Goal: Information Seeking & Learning: Learn about a topic

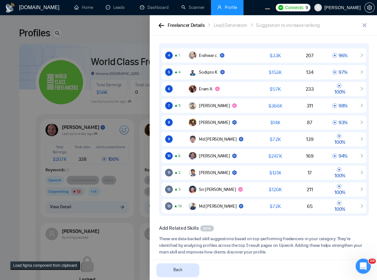
scroll to position [196, 0]
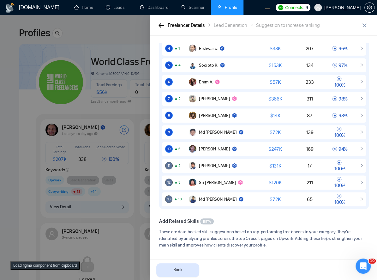
click at [130, 189] on div at bounding box center [188, 147] width 377 height 264
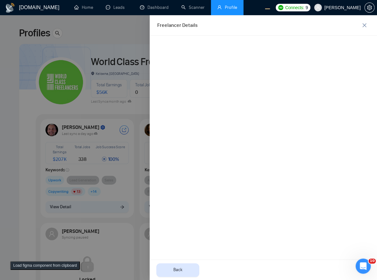
scroll to position [0, 0]
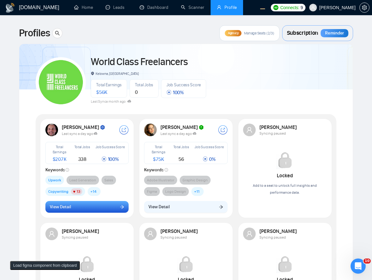
click at [118, 206] on button "View Detail" at bounding box center [87, 207] width 84 height 12
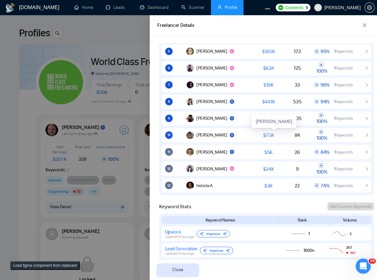
scroll to position [379, 0]
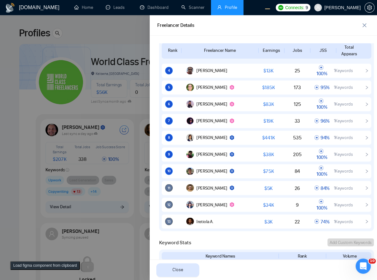
click at [95, 148] on div at bounding box center [188, 147] width 377 height 264
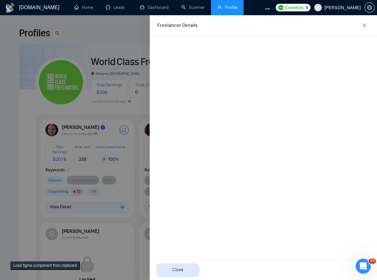
scroll to position [0, 0]
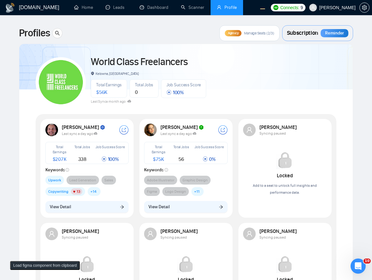
click at [109, 199] on div "Robert O'Kruk Last sync a day ago Total Earnings $ 207K Total Jobs 338 Job Succ…" at bounding box center [87, 168] width 91 height 97
click at [101, 212] on div "Robert O'Kruk Last sync a day ago Total Earnings $ 207K Total Jobs 338 Job Succ…" at bounding box center [87, 168] width 91 height 97
click at [106, 206] on button "View Detail" at bounding box center [87, 207] width 84 height 12
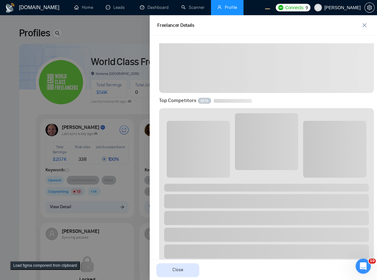
scroll to position [103, 0]
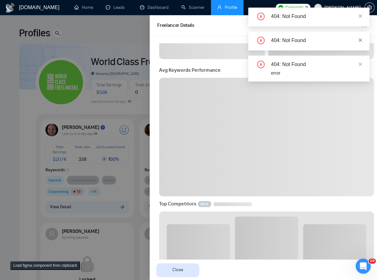
click at [360, 38] on icon "close" at bounding box center [360, 40] width 4 height 4
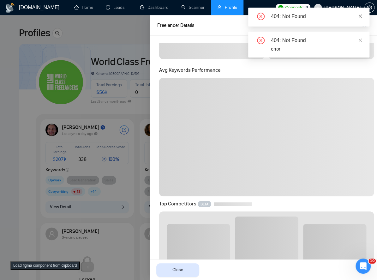
click at [362, 14] on icon "close" at bounding box center [360, 16] width 4 height 4
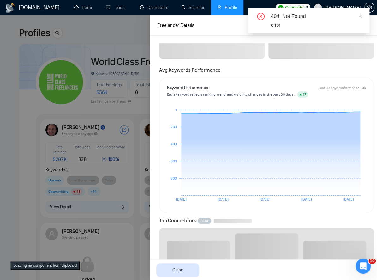
click at [361, 15] on icon "close" at bounding box center [360, 16] width 4 height 4
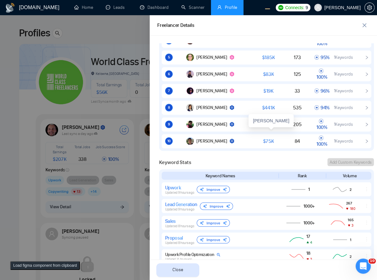
scroll to position [448, 0]
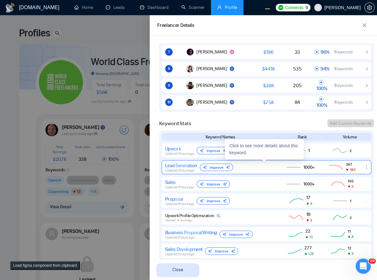
click at [242, 169] on div "Lead Generation Updated 9 hours ago Improve" at bounding box center [219, 167] width 109 height 10
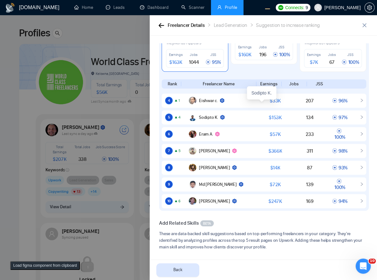
scroll to position [107, 0]
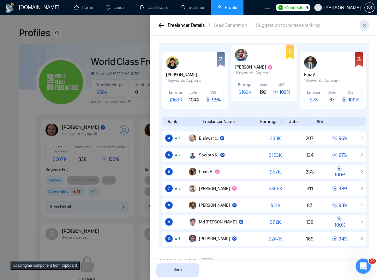
click at [367, 24] on span "close" at bounding box center [363, 25] width 9 height 5
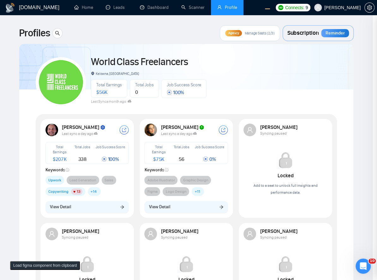
scroll to position [0, 0]
click at [362, 27] on div "Freelancer Details Back" at bounding box center [188, 147] width 377 height 264
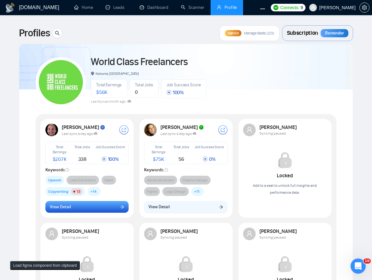
click at [108, 203] on button "View Detail" at bounding box center [87, 207] width 84 height 12
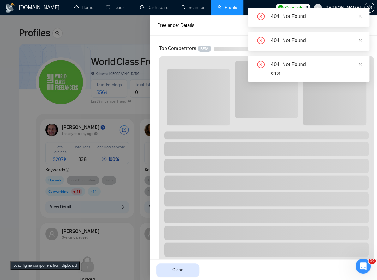
scroll to position [464, 0]
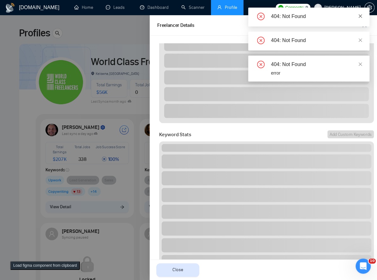
click at [361, 17] on icon "close" at bounding box center [360, 16] width 4 height 4
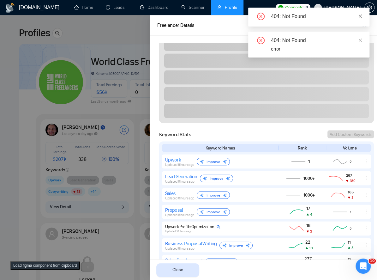
click at [361, 16] on icon "close" at bounding box center [360, 15] width 3 height 3
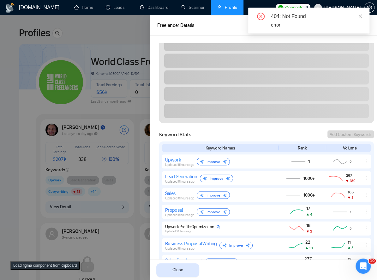
click at [361, 16] on icon "close" at bounding box center [360, 15] width 3 height 3
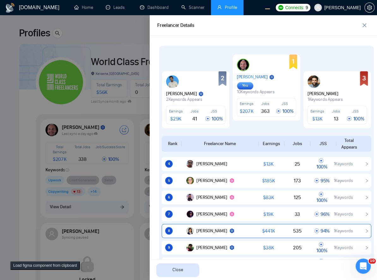
scroll to position [375, 0]
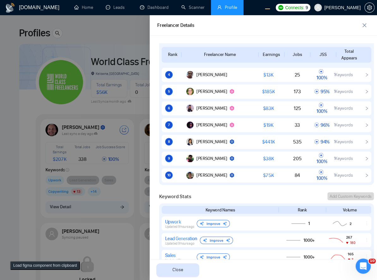
click at [117, 122] on div at bounding box center [188, 147] width 377 height 264
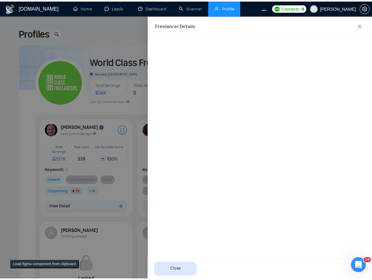
scroll to position [0, 0]
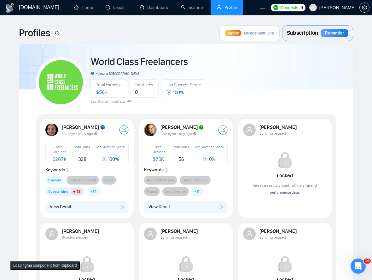
click at [94, 213] on div "Robert O'Kruk Last sync a day ago Total Earnings $ 207K Total Jobs 338 Job Succ…" at bounding box center [87, 168] width 91 height 97
click at [94, 212] on div "Robert O'Kruk Last sync a day ago Total Earnings $ 207K Total Jobs 338 Job Succ…" at bounding box center [87, 168] width 91 height 97
click at [96, 208] on button "View Detail" at bounding box center [87, 207] width 84 height 12
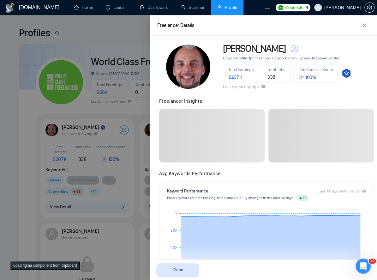
click at [83, 171] on div at bounding box center [188, 147] width 377 height 264
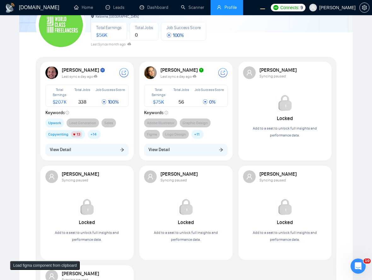
scroll to position [138, 0]
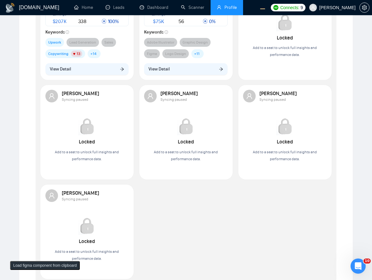
click at [98, 60] on div "Robert O'Kruk Last sync a day ago Total Earnings $ 207K Total Jobs 338 Job Succ…" at bounding box center [87, 30] width 91 height 97
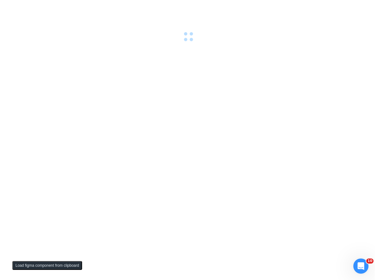
scroll to position [0, 0]
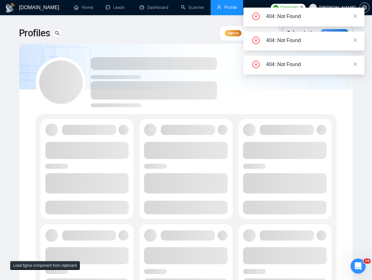
click at [276, 70] on div "404: Not Found 404: Not Found 404: Not Found" at bounding box center [304, 41] width 121 height 67
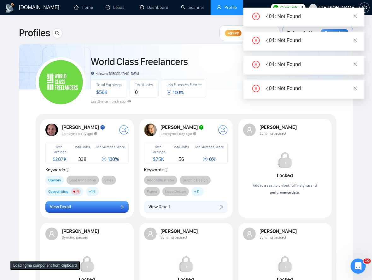
click at [110, 208] on button "View Detail" at bounding box center [87, 207] width 84 height 12
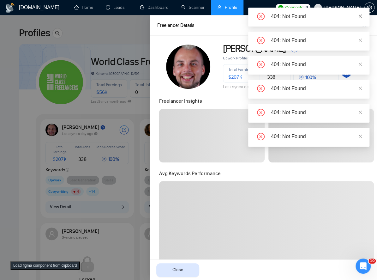
click at [359, 16] on icon "close" at bounding box center [360, 16] width 4 height 4
click at [359, 16] on div "404: Not Found 404: Not Found 404: Not Found 404: Not Found 404: Not Found 404:…" at bounding box center [308, 77] width 121 height 139
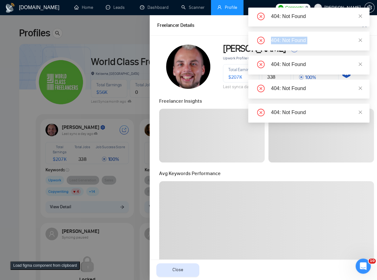
click at [359, 16] on icon "close" at bounding box center [360, 16] width 4 height 4
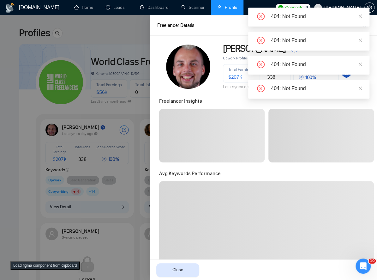
click at [359, 16] on div "404: Not Found 404: Not Found 404: Not Found 404: Not Found 404: Not Found" at bounding box center [308, 53] width 121 height 91
click at [359, 16] on icon "close" at bounding box center [360, 16] width 4 height 4
click at [359, 16] on div "404: Not Found 404: Not Found 404: Not Found 404: Not Found" at bounding box center [308, 41] width 121 height 67
click at [359, 16] on icon "close" at bounding box center [360, 16] width 4 height 4
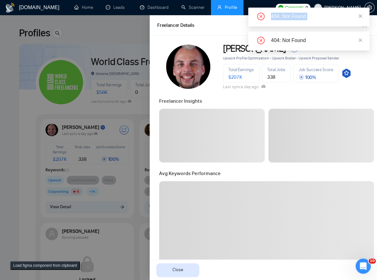
click at [359, 16] on icon "close" at bounding box center [360, 16] width 4 height 4
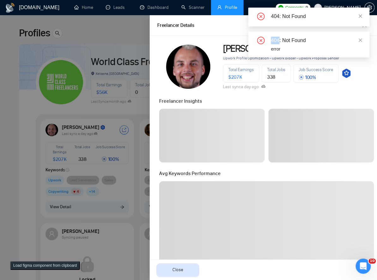
click at [359, 16] on icon "close" at bounding box center [360, 16] width 4 height 4
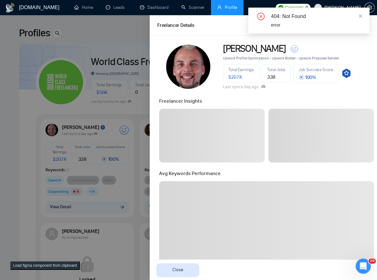
click at [359, 16] on icon "close" at bounding box center [360, 16] width 4 height 4
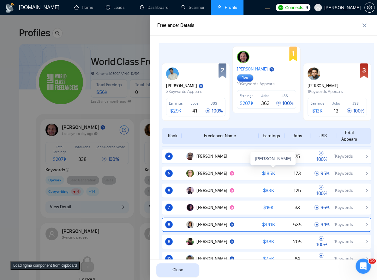
scroll to position [344, 0]
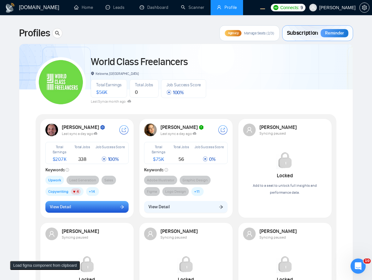
click at [75, 205] on button "View Detail" at bounding box center [87, 207] width 84 height 12
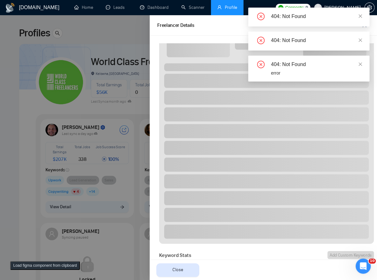
scroll to position [344, 0]
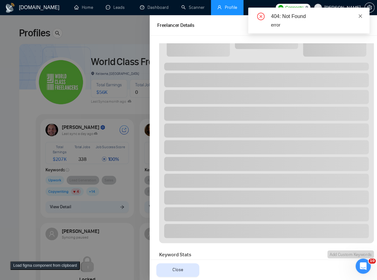
click at [361, 18] on span at bounding box center [360, 16] width 4 height 5
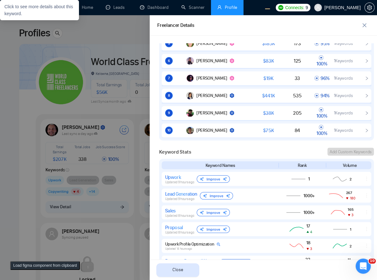
scroll to position [563, 0]
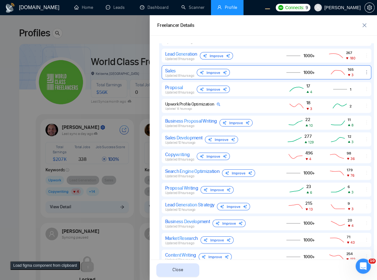
click at [263, 77] on div "Sales Updated 8 hours ago Improve" at bounding box center [219, 73] width 109 height 10
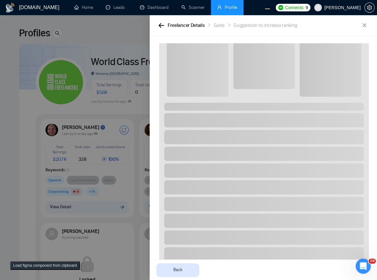
scroll to position [0, 0]
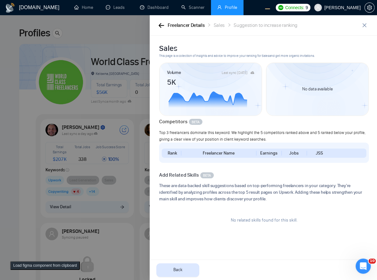
click at [116, 170] on div at bounding box center [188, 147] width 377 height 264
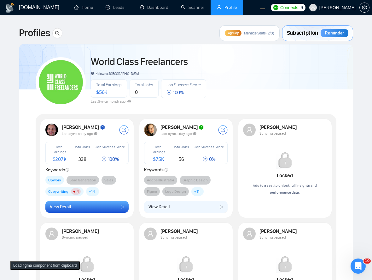
click at [104, 209] on button "View Detail" at bounding box center [87, 207] width 84 height 12
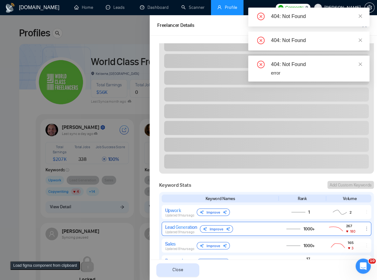
scroll to position [482, 0]
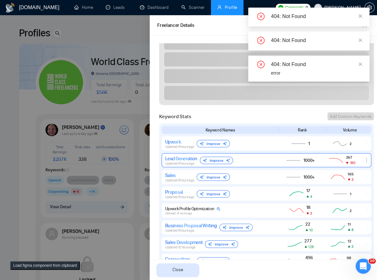
click at [246, 172] on div "Sales Updated 8 hours ago Improve" at bounding box center [219, 177] width 109 height 10
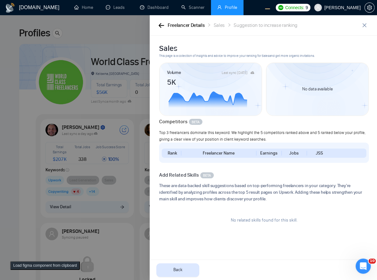
scroll to position [0, 0]
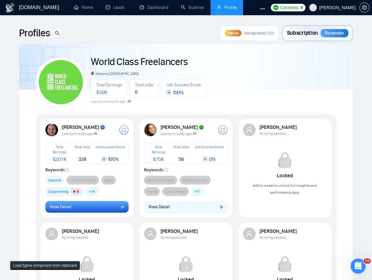
click at [109, 203] on button "View Detail" at bounding box center [87, 207] width 84 height 12
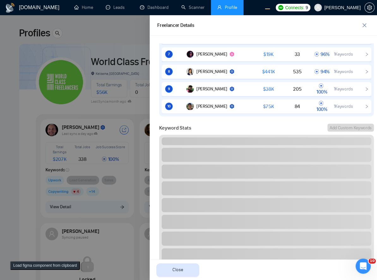
scroll to position [344, 0]
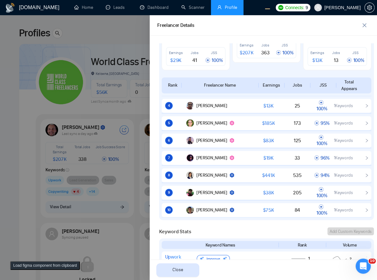
click at [93, 231] on div at bounding box center [188, 147] width 377 height 264
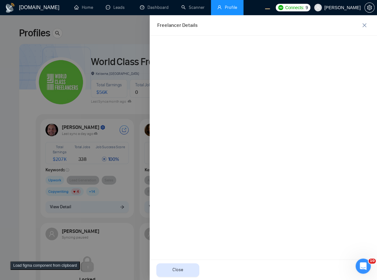
scroll to position [0, 0]
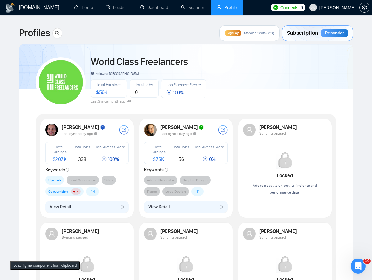
click at [104, 208] on button "View Detail" at bounding box center [87, 207] width 84 height 12
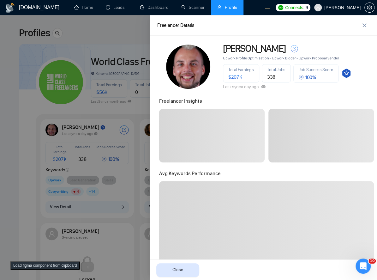
scroll to position [241, 0]
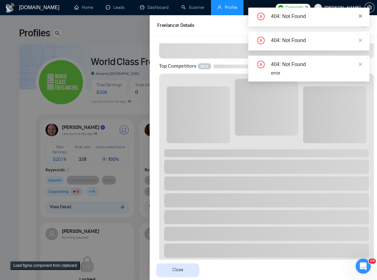
click at [359, 16] on icon "close" at bounding box center [360, 16] width 4 height 4
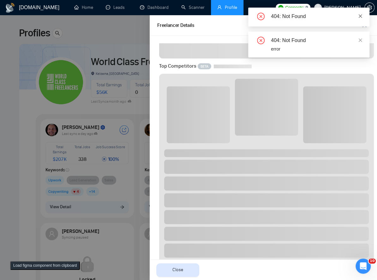
click at [359, 16] on icon "close" at bounding box center [360, 15] width 3 height 3
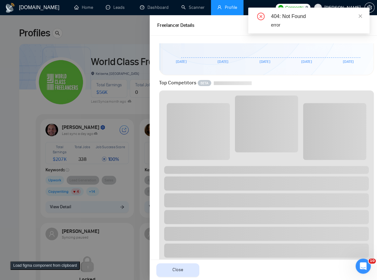
click at [359, 16] on icon "close" at bounding box center [360, 15] width 3 height 3
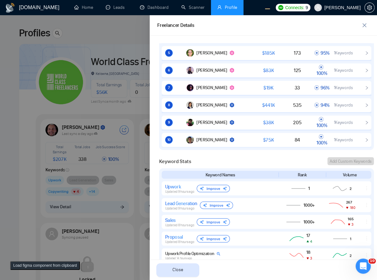
scroll to position [413, 0]
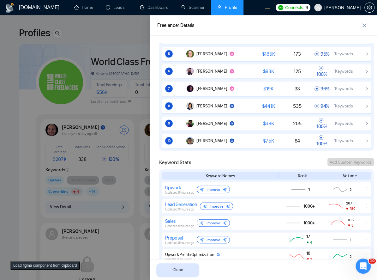
click at [148, 170] on div at bounding box center [188, 147] width 377 height 264
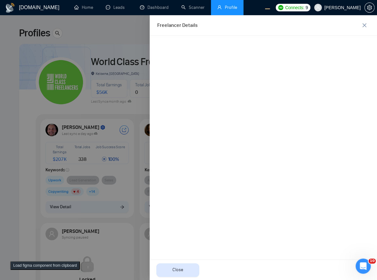
scroll to position [0, 0]
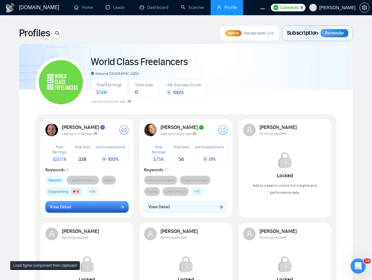
click at [125, 204] on button "View Detail" at bounding box center [87, 207] width 84 height 12
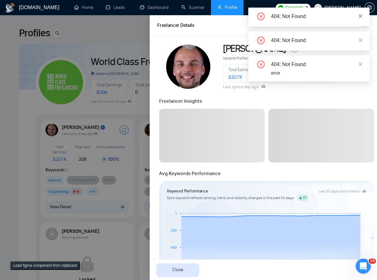
click at [358, 16] on icon "close" at bounding box center [360, 16] width 4 height 4
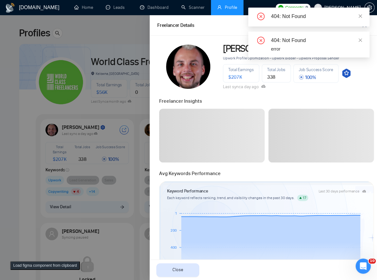
click at [357, 18] on div "404: Not Found" at bounding box center [316, 17] width 91 height 8
click at [359, 17] on icon "close" at bounding box center [360, 16] width 4 height 4
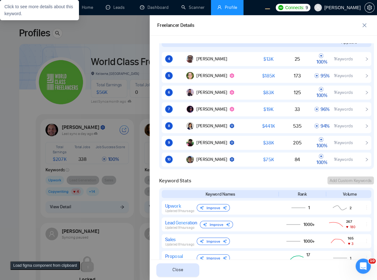
scroll to position [551, 0]
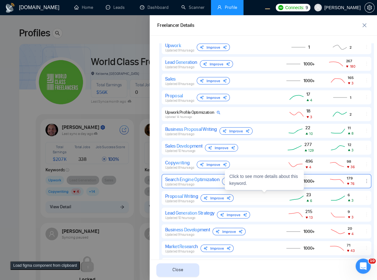
click at [196, 183] on div "Updated 8 hours ago" at bounding box center [192, 184] width 54 height 4
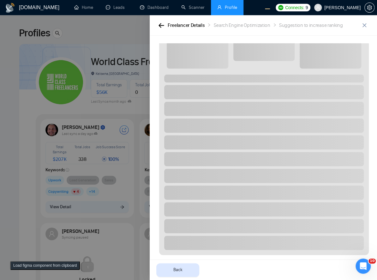
scroll to position [184, 0]
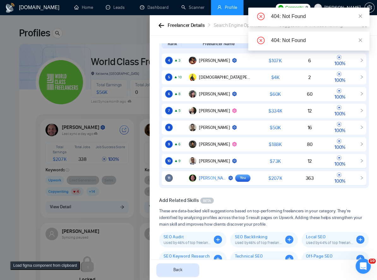
click at [108, 212] on div at bounding box center [188, 147] width 377 height 264
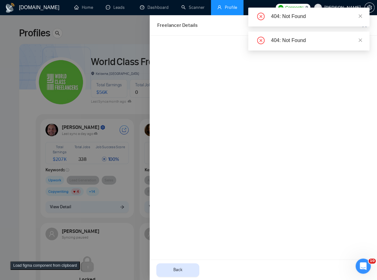
scroll to position [0, 0]
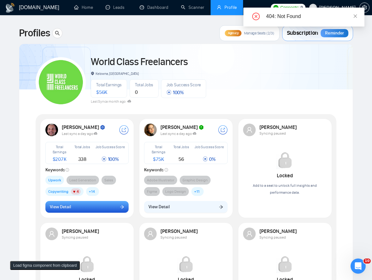
click at [60, 208] on span "View Detail" at bounding box center [60, 206] width 21 height 7
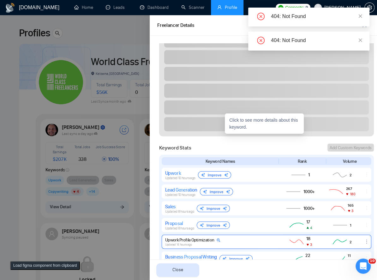
scroll to position [516, 0]
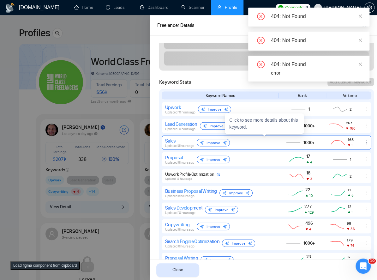
click at [252, 145] on div "Sales Updated 8 hours ago Improve" at bounding box center [219, 142] width 109 height 10
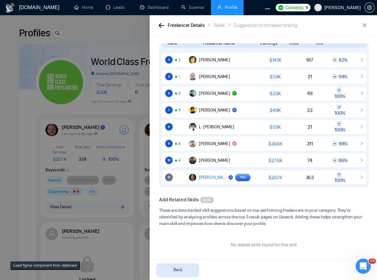
scroll to position [176, 0]
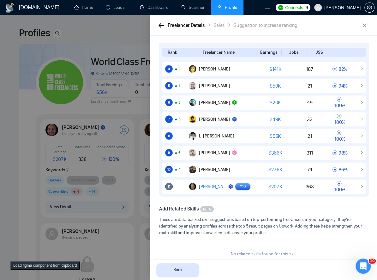
click at [88, 181] on div at bounding box center [188, 147] width 377 height 264
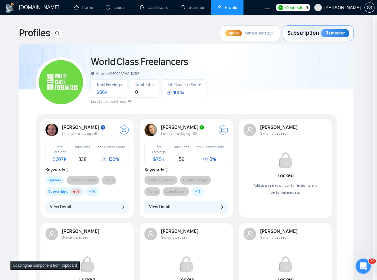
scroll to position [0, 0]
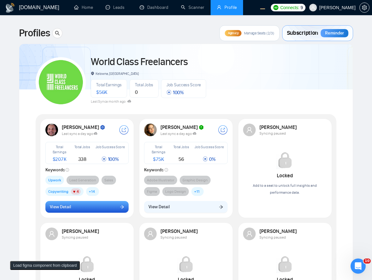
click at [103, 205] on button "View Detail" at bounding box center [87, 207] width 84 height 12
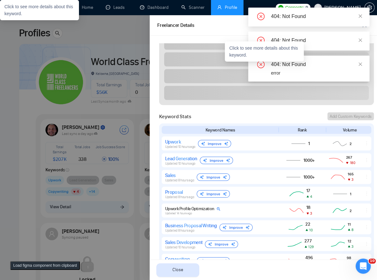
scroll to position [688, 0]
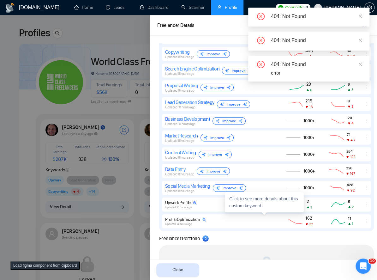
click at [30, 219] on div at bounding box center [188, 147] width 377 height 264
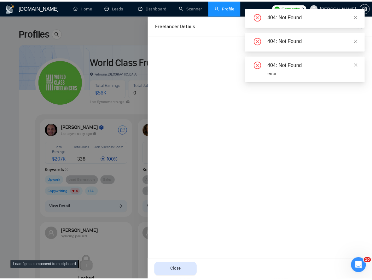
scroll to position [0, 0]
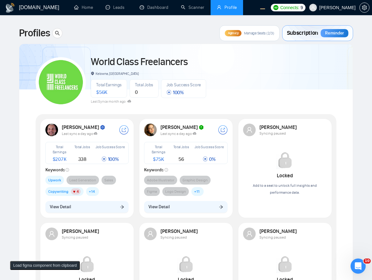
click at [246, 86] on div "World Class Freelancers Kelowna, [GEOGRAPHIC_DATA] Total Earnings $ 56K Total J…" at bounding box center [186, 79] width 301 height 56
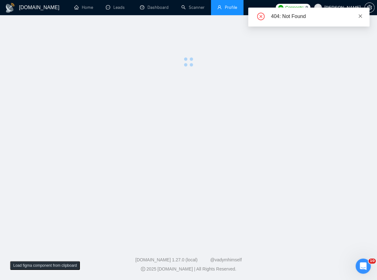
click at [358, 19] on link at bounding box center [360, 16] width 4 height 7
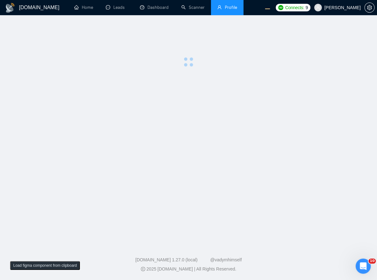
click at [172, 75] on main at bounding box center [188, 128] width 357 height 206
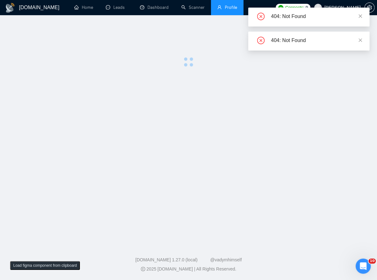
click at [231, 81] on main at bounding box center [188, 128] width 357 height 206
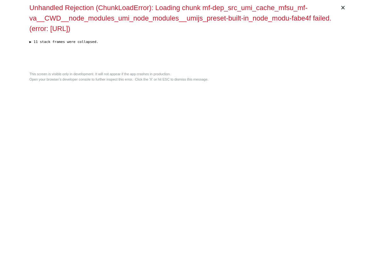
click at [196, 69] on div "Unhandled Rejection (ChunkLoadError): Loading chunk mf-dep_src_umi_cache_mfsu_m…" at bounding box center [188, 36] width 318 height 66
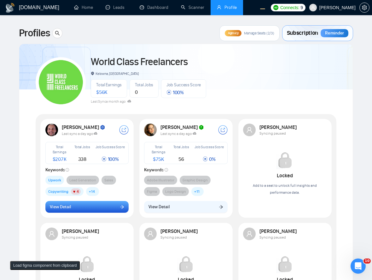
click at [95, 205] on button "View Detail" at bounding box center [87, 207] width 84 height 12
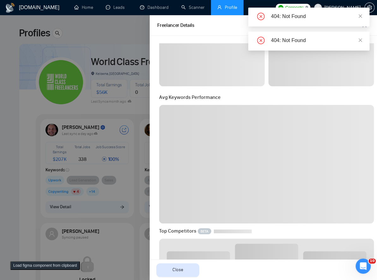
scroll to position [172, 0]
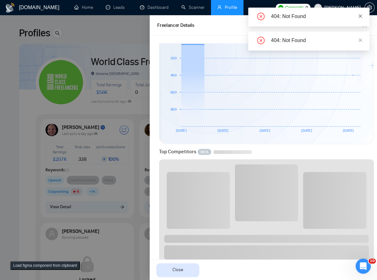
click at [359, 14] on icon "close" at bounding box center [360, 16] width 4 height 4
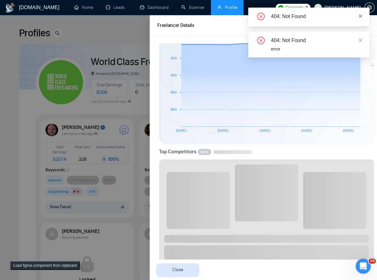
click at [361, 15] on icon "close" at bounding box center [360, 16] width 4 height 4
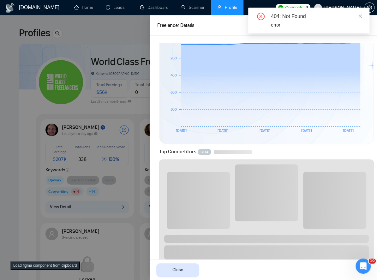
click at [361, 15] on icon "close" at bounding box center [360, 16] width 4 height 4
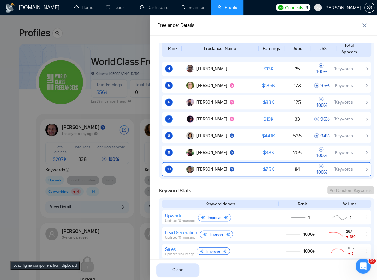
scroll to position [413, 0]
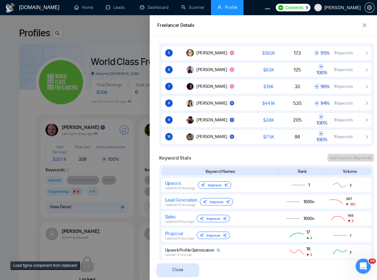
drag, startPoint x: 181, startPoint y: 205, endPoint x: 241, endPoint y: 193, distance: 61.0
click at [181, 205] on span "Updated 10 hours ago" at bounding box center [180, 204] width 30 height 4
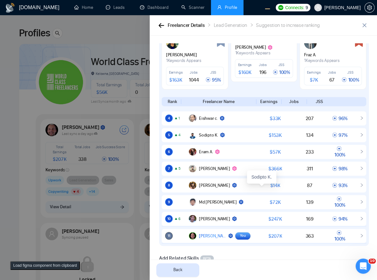
scroll to position [193, 0]
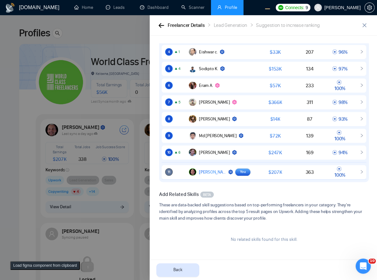
click at [64, 163] on div at bounding box center [188, 147] width 377 height 264
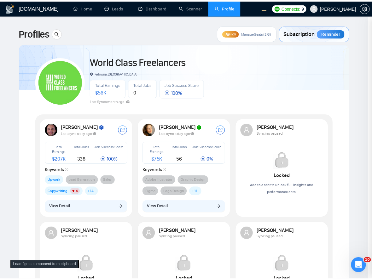
scroll to position [0, 0]
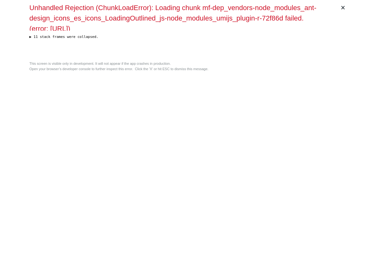
click at [269, 203] on div "× Unhandled Rejection (ChunkLoadError): Loading chunk mf-dep_vendors-node_modul…" at bounding box center [188, 140] width 323 height 280
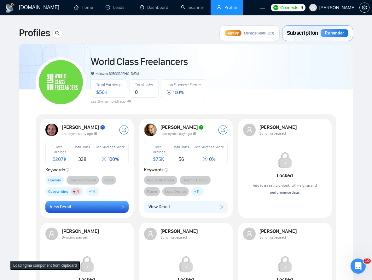
click at [115, 209] on button "View Detail" at bounding box center [87, 207] width 84 height 12
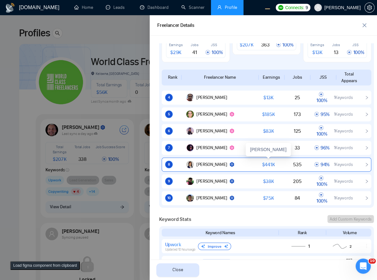
scroll to position [524, 0]
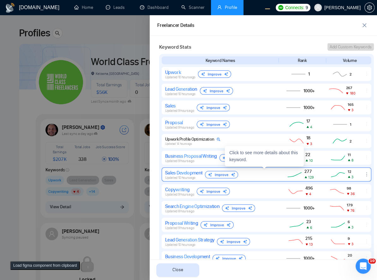
click at [193, 178] on span "Updated 10 hours ago" at bounding box center [180, 177] width 30 height 4
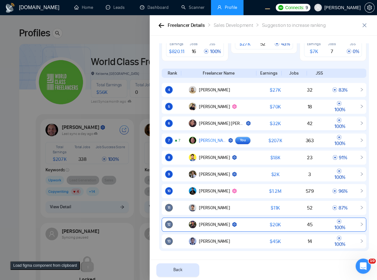
scroll to position [232, 0]
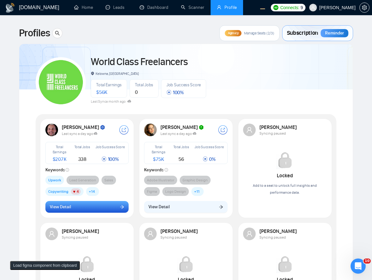
click at [92, 203] on button "View Detail" at bounding box center [87, 207] width 84 height 12
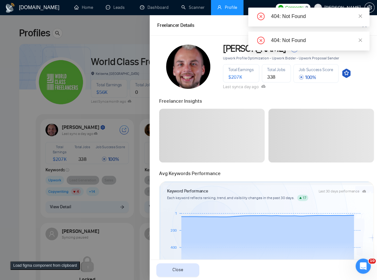
click at [358, 16] on icon "close" at bounding box center [360, 16] width 4 height 4
click at [359, 16] on icon "close" at bounding box center [360, 16] width 4 height 4
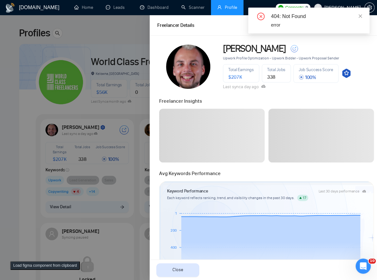
click at [359, 16] on icon "close" at bounding box center [360, 16] width 4 height 4
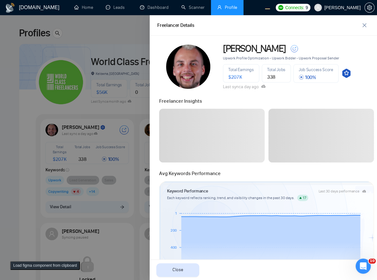
scroll to position [241, 0]
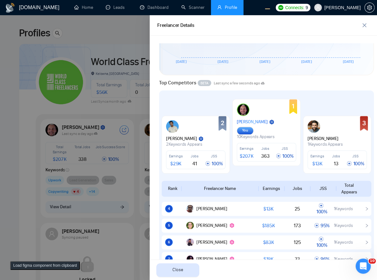
click at [53, 159] on div at bounding box center [188, 147] width 377 height 264
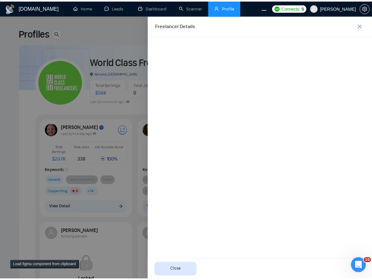
scroll to position [0, 0]
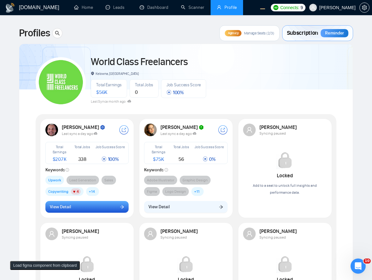
click at [73, 207] on button "View Detail" at bounding box center [87, 207] width 84 height 12
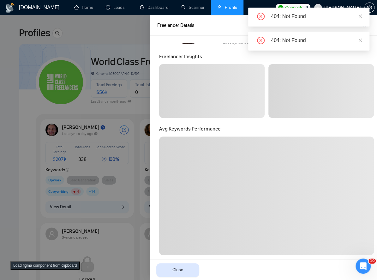
scroll to position [103, 0]
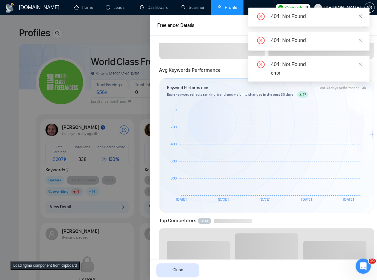
click at [359, 17] on icon "close" at bounding box center [360, 15] width 3 height 3
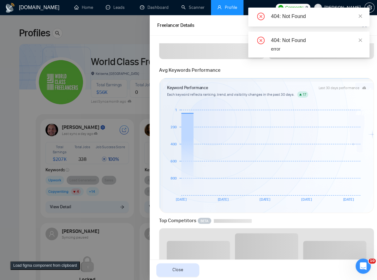
click at [359, 17] on icon "close" at bounding box center [360, 15] width 3 height 3
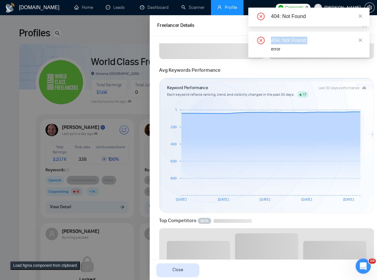
click at [359, 17] on icon "close" at bounding box center [360, 15] width 3 height 3
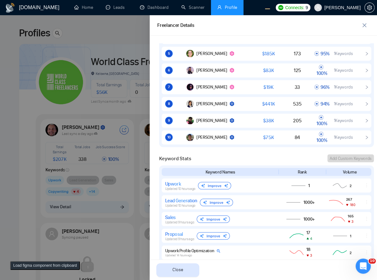
scroll to position [448, 0]
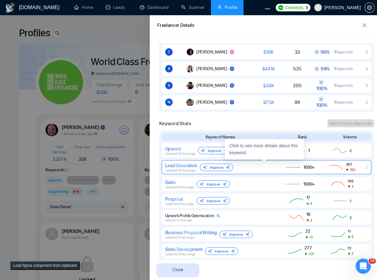
click at [253, 169] on div "Lead Generation Updated 10 hours ago Improve" at bounding box center [219, 167] width 109 height 10
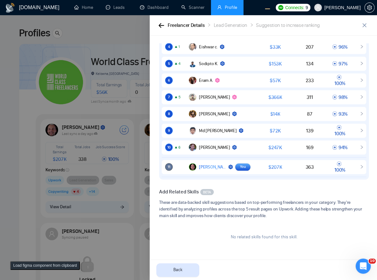
scroll to position [198, 0]
click at [24, 264] on button "Load figma component from clipboard" at bounding box center [45, 265] width 70 height 9
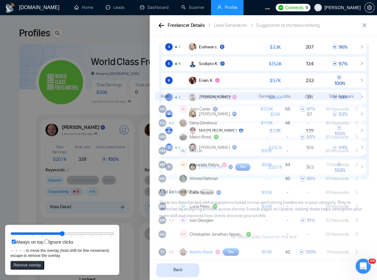
drag, startPoint x: 110, startPoint y: 115, endPoint x: 265, endPoint y: 207, distance: 180.3
click at [265, 207] on icon at bounding box center [258, 175] width 207 height 166
click at [159, 25] on icon "button" at bounding box center [160, 25] width 5 height 4
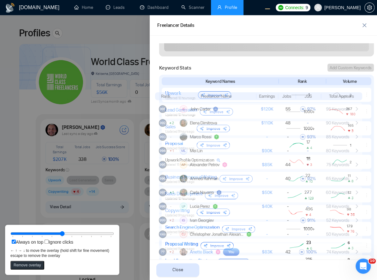
scroll to position [542, 0]
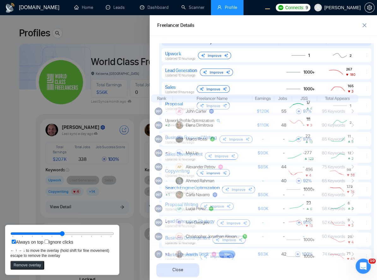
drag, startPoint x: 300, startPoint y: 129, endPoint x: 267, endPoint y: 133, distance: 33.0
click at [290, 138] on rect at bounding box center [254, 139] width 207 height 13
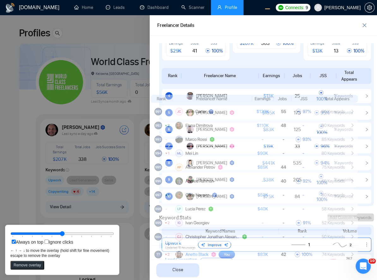
scroll to position [370, 0]
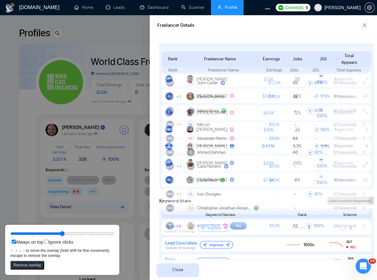
drag, startPoint x: 221, startPoint y: 117, endPoint x: 233, endPoint y: 88, distance: 31.0
click at [233, 88] on rect at bounding box center [265, 82] width 207 height 13
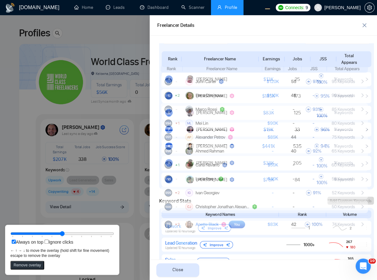
click at [276, 98] on rect at bounding box center [264, 95] width 207 height 13
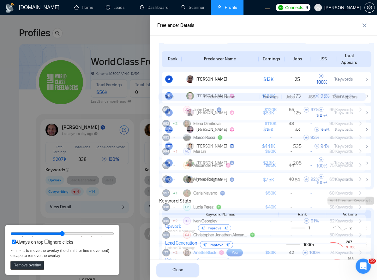
drag, startPoint x: 289, startPoint y: 117, endPoint x: 287, endPoint y: 144, distance: 27.5
click at [287, 144] on icon at bounding box center [261, 176] width 207 height 166
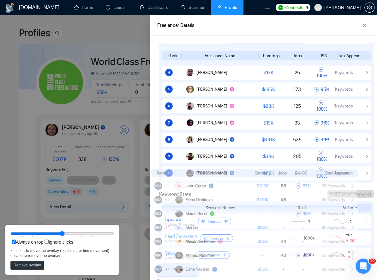
drag, startPoint x: 286, startPoint y: 99, endPoint x: 278, endPoint y: 177, distance: 77.7
click at [278, 177] on rect at bounding box center [254, 173] width 207 height 8
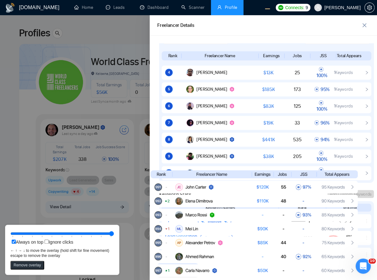
drag, startPoint x: 81, startPoint y: 232, endPoint x: 162, endPoint y: 240, distance: 81.8
type input "100"
click at [114, 237] on input "range" at bounding box center [62, 233] width 104 height 7
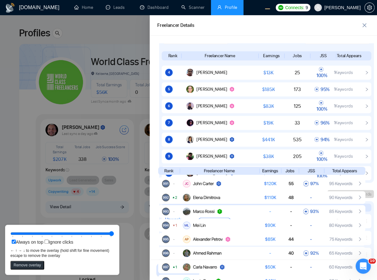
drag, startPoint x: 305, startPoint y: 188, endPoint x: 312, endPoint y: 185, distance: 8.3
click at [312, 185] on rect at bounding box center [261, 183] width 207 height 13
click at [135, 121] on div at bounding box center [188, 147] width 377 height 264
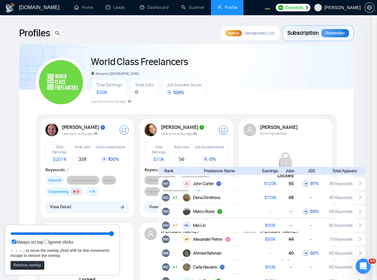
scroll to position [0, 0]
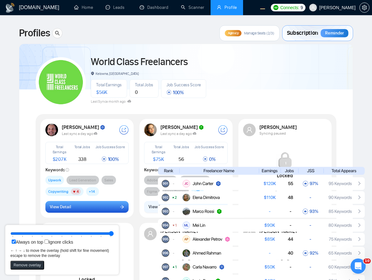
click at [96, 206] on button "View Detail" at bounding box center [87, 207] width 84 height 12
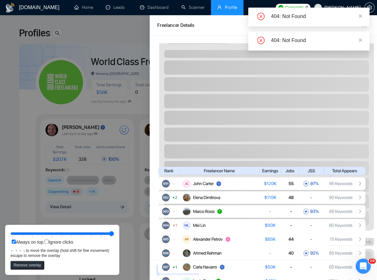
scroll to position [275, 0]
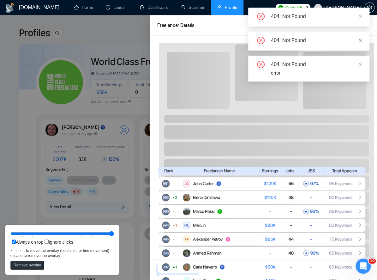
click at [360, 38] on link at bounding box center [360, 40] width 4 height 7
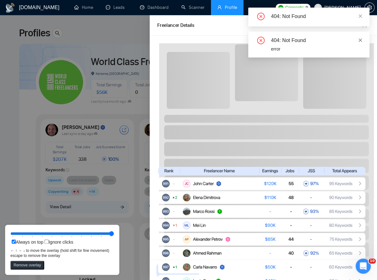
click at [360, 38] on icon "close" at bounding box center [360, 40] width 4 height 4
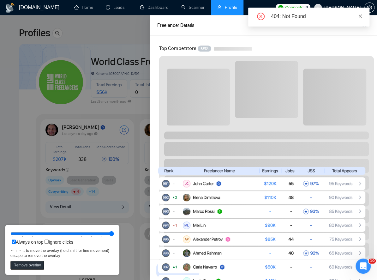
scroll to position [292, 0]
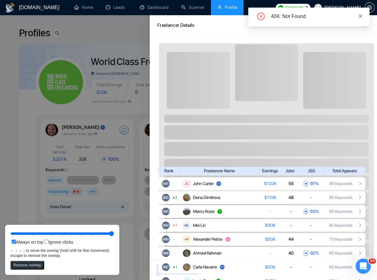
click at [360, 16] on icon "close" at bounding box center [360, 16] width 4 height 4
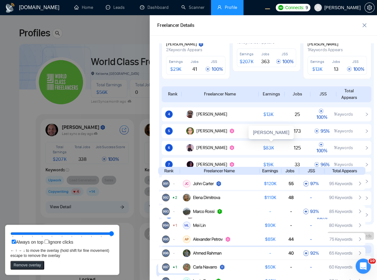
scroll to position [326, 0]
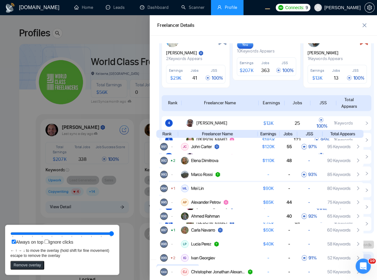
drag, startPoint x: 269, startPoint y: 202, endPoint x: 267, endPoint y: 165, distance: 37.0
click at [267, 165] on rect at bounding box center [259, 160] width 207 height 13
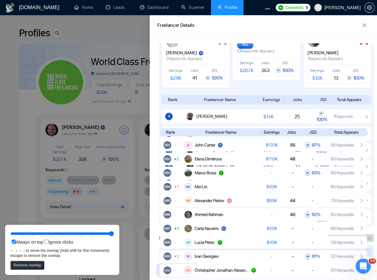
drag, startPoint x: 268, startPoint y: 136, endPoint x: 271, endPoint y: 134, distance: 3.8
click at [271, 134] on rect at bounding box center [263, 132] width 207 height 8
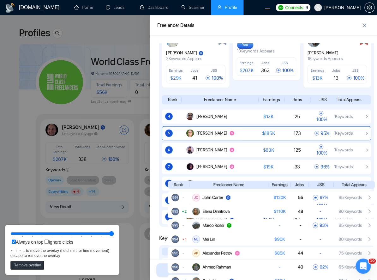
drag, startPoint x: 312, startPoint y: 133, endPoint x: 318, endPoint y: 136, distance: 7.3
click at [320, 185] on rect at bounding box center [271, 185] width 207 height 8
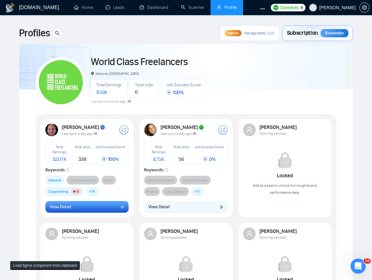
click at [97, 201] on button "View Detail" at bounding box center [87, 207] width 84 height 12
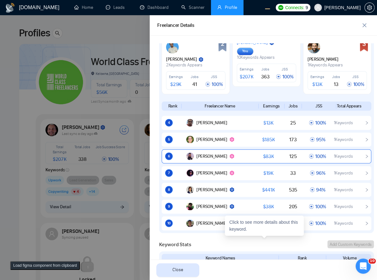
scroll to position [310, 0]
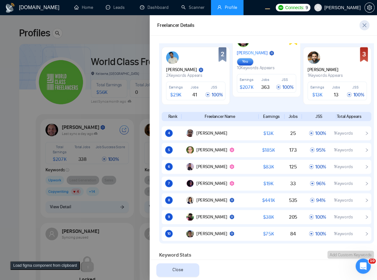
click at [361, 24] on span "close" at bounding box center [363, 25] width 9 height 5
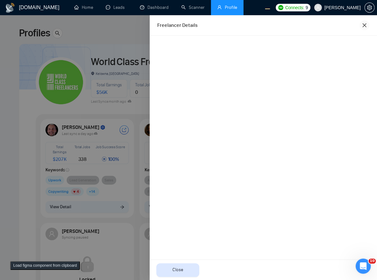
scroll to position [0, 0]
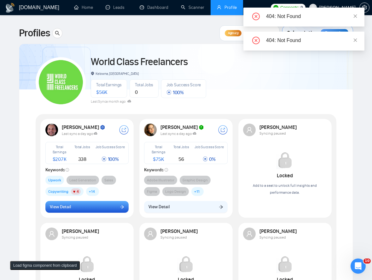
click at [106, 208] on button "View Detail" at bounding box center [87, 207] width 84 height 12
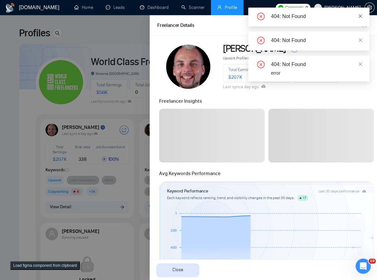
click at [359, 17] on icon "close" at bounding box center [360, 16] width 4 height 4
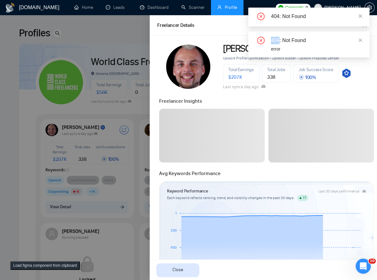
click at [359, 17] on icon "close" at bounding box center [360, 16] width 4 height 4
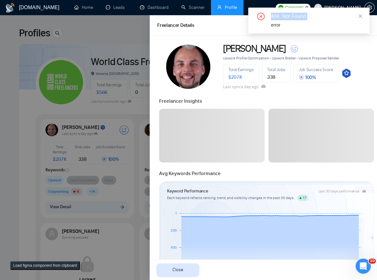
click at [359, 17] on div "404: Not Found 404: Not Found error" at bounding box center [308, 21] width 121 height 26
click at [359, 17] on icon "close" at bounding box center [360, 16] width 4 height 4
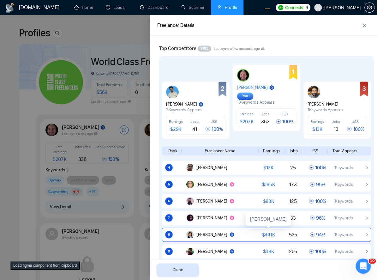
scroll to position [310, 0]
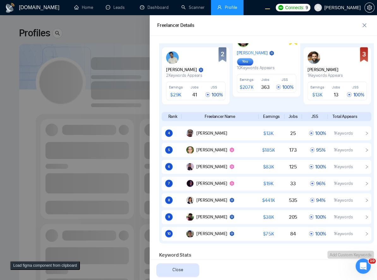
click at [131, 128] on div at bounding box center [188, 147] width 377 height 264
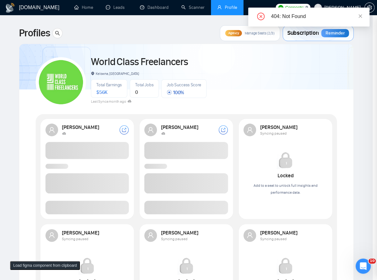
scroll to position [0, 0]
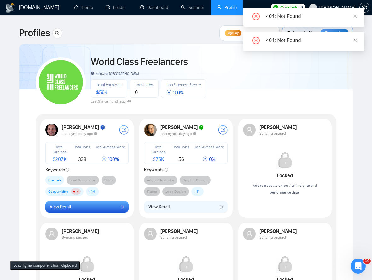
click at [106, 208] on button "View Detail" at bounding box center [87, 207] width 84 height 12
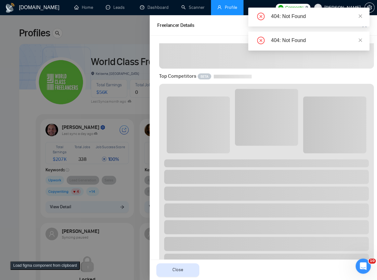
scroll to position [241, 0]
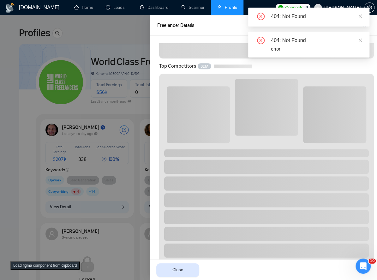
click at [363, 16] on div "404: Not Found" at bounding box center [308, 17] width 121 height 19
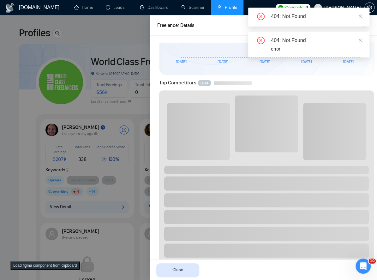
click at [362, 16] on div "404: Not Found" at bounding box center [308, 17] width 121 height 19
click at [357, 15] on div "404: Not Found" at bounding box center [316, 17] width 91 height 8
click at [361, 14] on icon "close" at bounding box center [360, 16] width 4 height 4
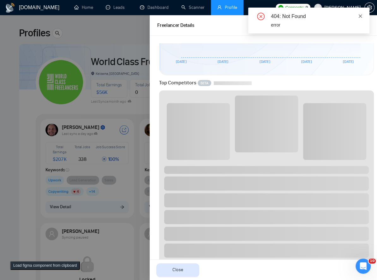
click at [361, 14] on icon "close" at bounding box center [360, 16] width 4 height 4
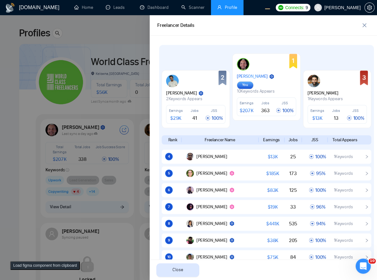
scroll to position [344, 0]
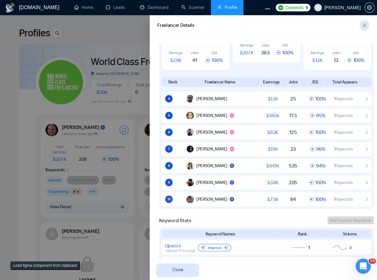
click at [366, 25] on icon "close" at bounding box center [364, 25] width 5 height 5
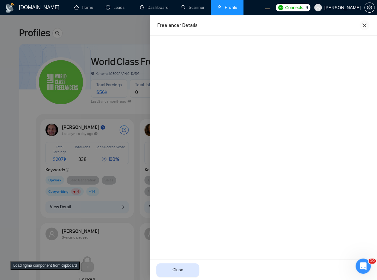
scroll to position [0, 0]
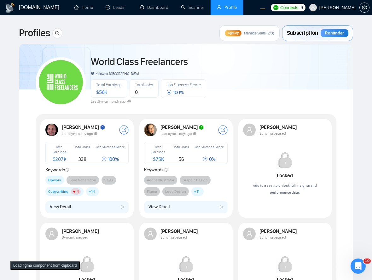
click at [65, 205] on span "View Detail" at bounding box center [60, 206] width 21 height 7
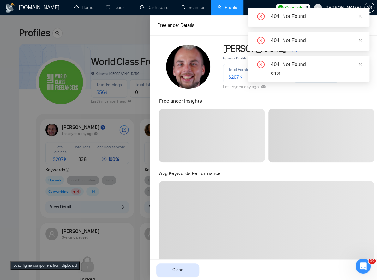
scroll to position [138, 0]
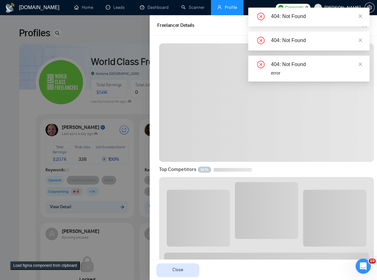
click at [362, 13] on div "404: Not Found" at bounding box center [308, 17] width 121 height 19
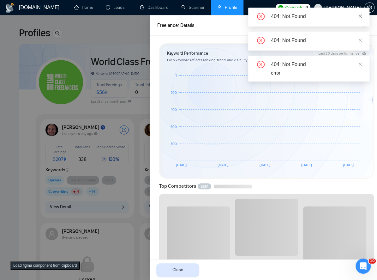
click at [358, 18] on link at bounding box center [360, 16] width 4 height 7
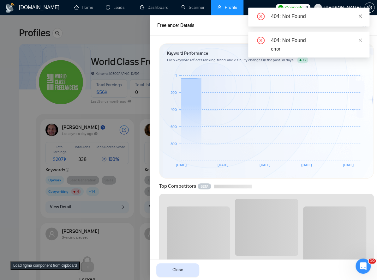
click at [360, 16] on div "404: Not Found 404: Not Found 404: Not Found error" at bounding box center [308, 33] width 121 height 50
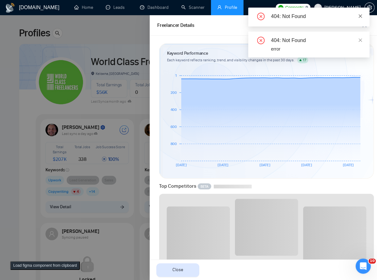
click at [360, 16] on icon "close" at bounding box center [360, 16] width 4 height 4
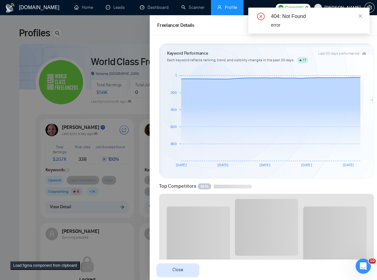
click at [360, 16] on icon "close" at bounding box center [360, 16] width 4 height 4
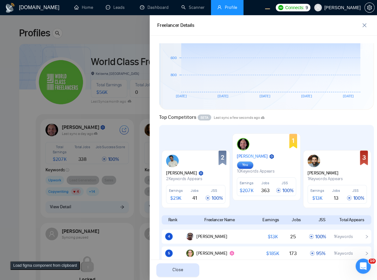
scroll to position [310, 0]
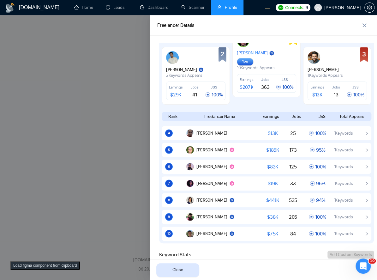
click at [112, 166] on div at bounding box center [188, 147] width 377 height 264
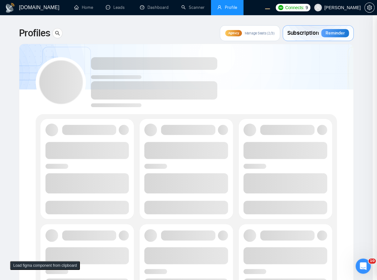
scroll to position [0, 0]
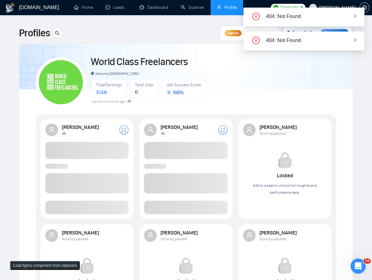
click at [80, 208] on span at bounding box center [87, 207] width 84 height 14
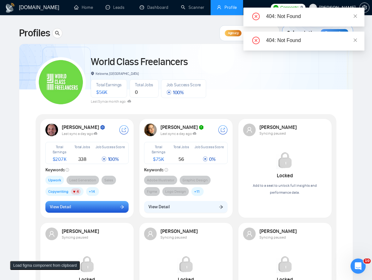
click at [81, 209] on button "View Detail" at bounding box center [87, 207] width 84 height 12
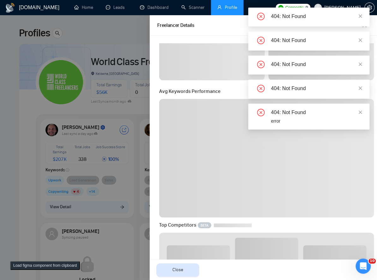
scroll to position [172, 0]
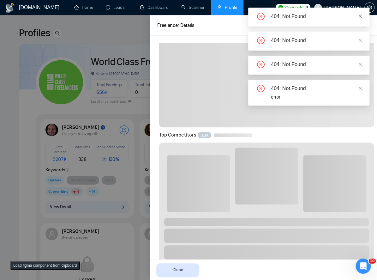
click at [361, 15] on icon "close" at bounding box center [360, 15] width 3 height 3
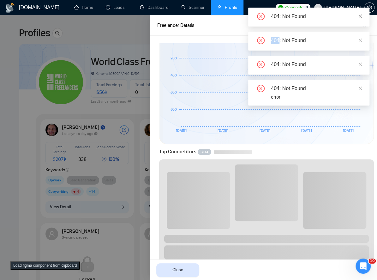
click at [361, 15] on icon "close" at bounding box center [360, 15] width 3 height 3
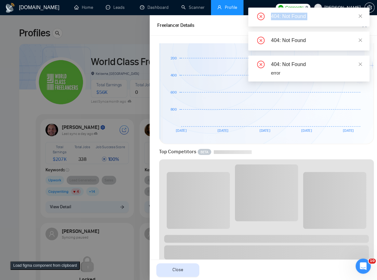
click at [361, 15] on div "404: Not Found 404: Not Found 404: Not Found 404: Not Found error" at bounding box center [308, 45] width 121 height 74
click at [361, 15] on icon "close" at bounding box center [360, 15] width 3 height 3
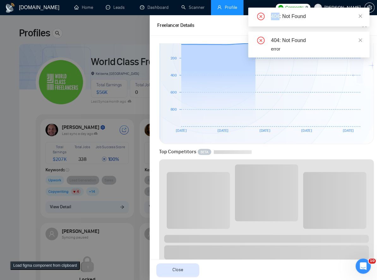
click at [361, 15] on icon "close" at bounding box center [360, 15] width 3 height 3
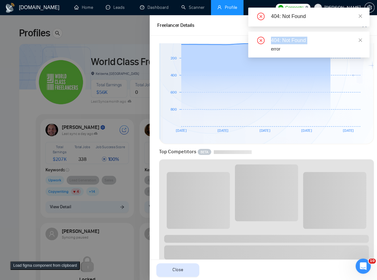
click at [361, 15] on icon "close" at bounding box center [360, 15] width 3 height 3
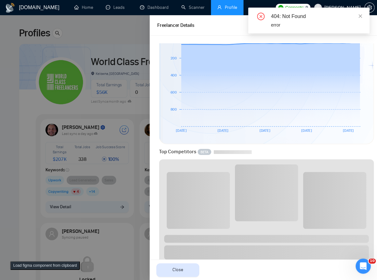
click at [361, 15] on div "404: Not Found 404: Not Found error" at bounding box center [308, 21] width 121 height 26
click at [361, 15] on icon "close" at bounding box center [360, 15] width 3 height 3
click at [361, 15] on div "404: Not Found error" at bounding box center [308, 23] width 121 height 31
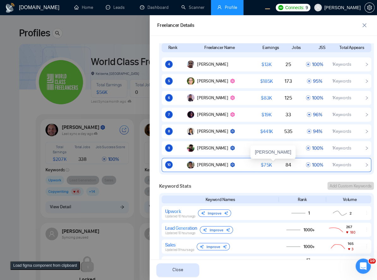
scroll to position [379, 0]
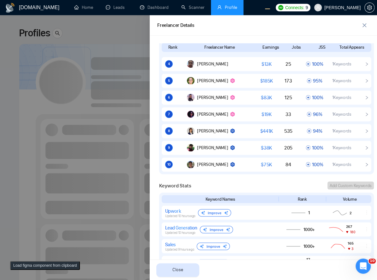
click at [78, 129] on div at bounding box center [188, 147] width 377 height 264
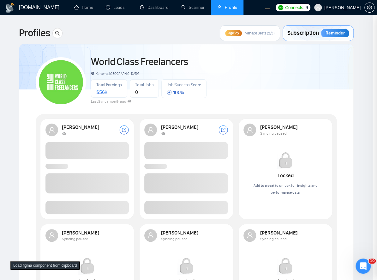
scroll to position [0, 0]
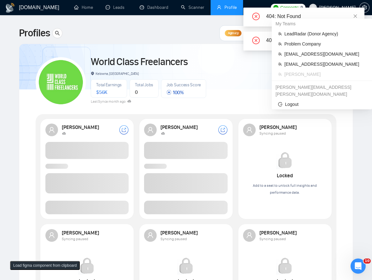
click at [359, 19] on div "My Teams LeadRadar (Donor Agency) Problem Company workwiseupworkgency@gmail.com…" at bounding box center [322, 64] width 100 height 91
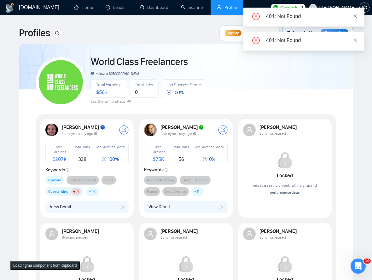
click at [355, 15] on icon "close" at bounding box center [355, 16] width 4 height 4
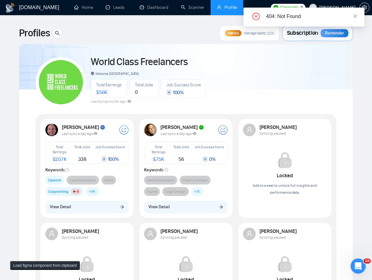
click at [355, 15] on icon "close" at bounding box center [355, 16] width 4 height 4
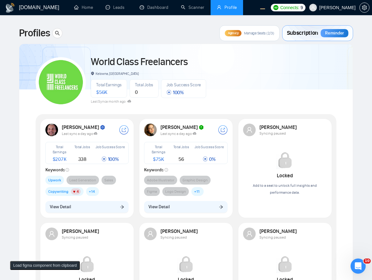
click at [109, 190] on div "Upwork Lead Generation Sales Copywriting 4 Business Proposal Writing 10 Search …" at bounding box center [87, 185] width 84 height 20
click at [103, 203] on button "View Detail" at bounding box center [87, 207] width 84 height 12
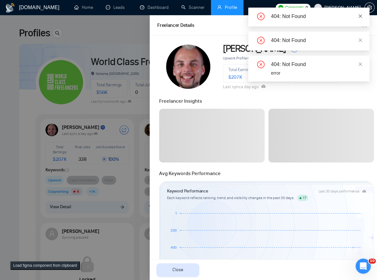
scroll to position [103, 0]
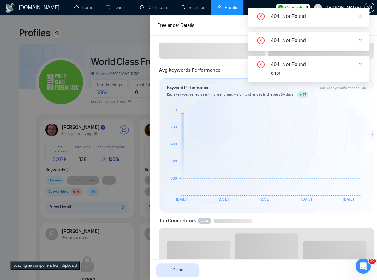
click at [361, 14] on icon "close" at bounding box center [360, 15] width 3 height 3
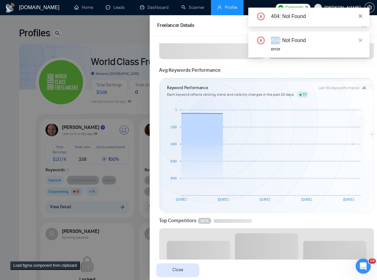
click at [361, 15] on icon "close" at bounding box center [360, 15] width 3 height 3
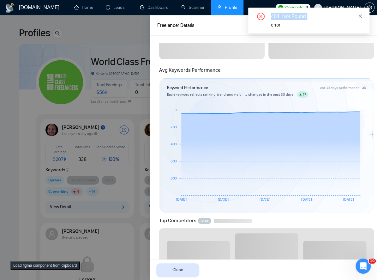
click at [362, 13] on link at bounding box center [360, 16] width 4 height 7
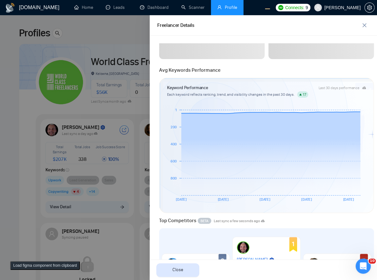
click at [361, 15] on body "GigRadar.io Home Leads Dashboard Scanner Profile Connects: 9 Robert O'Kruk Prof…" at bounding box center [186, 140] width 372 height 280
click at [371, 110] on div "Keyword Performance Last 30 days performance Each keyword reflects ranking, tre…" at bounding box center [266, 145] width 218 height 135
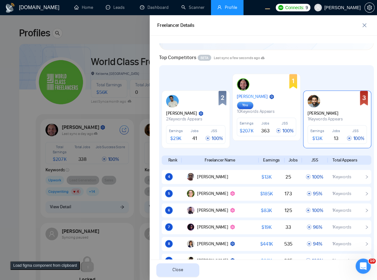
scroll to position [275, 0]
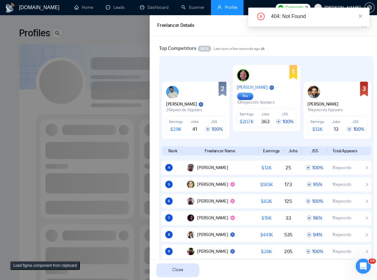
click at [122, 148] on div at bounding box center [188, 147] width 377 height 264
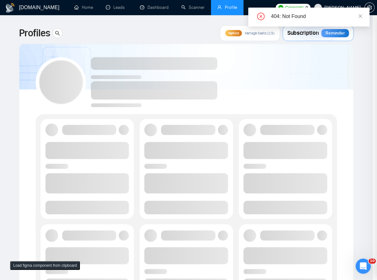
scroll to position [0, 0]
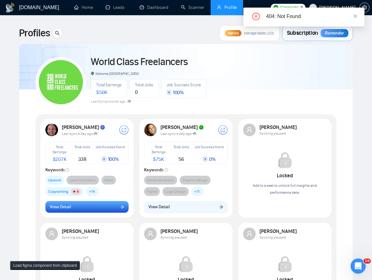
click at [101, 212] on button "View Detail" at bounding box center [87, 207] width 84 height 12
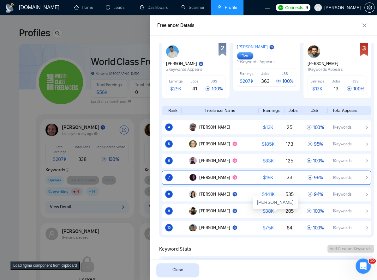
scroll to position [344, 0]
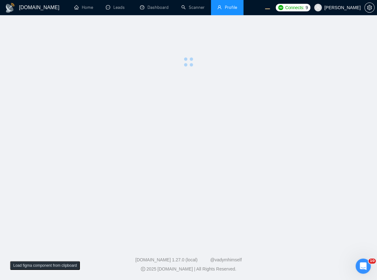
click at [193, 92] on main at bounding box center [188, 128] width 357 height 206
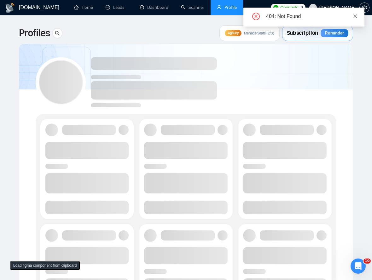
click at [356, 13] on link at bounding box center [355, 16] width 4 height 7
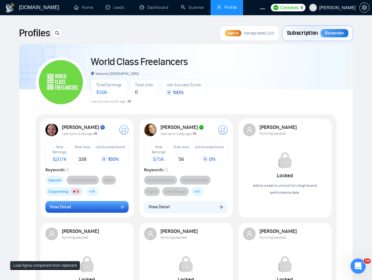
click at [98, 201] on button "View Detail" at bounding box center [87, 207] width 84 height 12
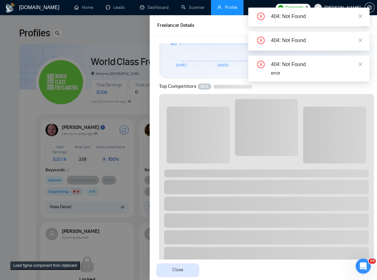
scroll to position [241, 0]
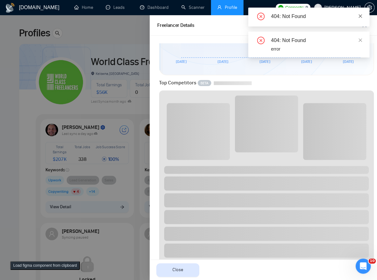
click at [362, 15] on icon "close" at bounding box center [360, 16] width 4 height 4
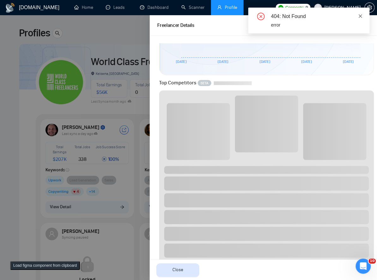
click at [358, 16] on icon "close" at bounding box center [360, 16] width 4 height 4
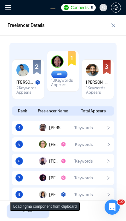
scroll to position [430, 0]
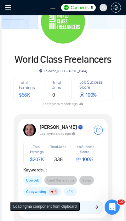
scroll to position [189, 0]
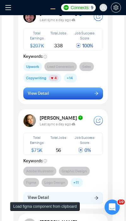
click at [91, 92] on button "View Detail" at bounding box center [63, 93] width 80 height 12
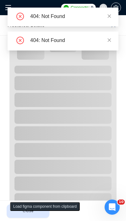
scroll to position [417, 0]
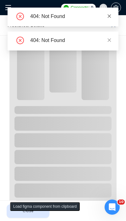
click at [111, 14] on icon "close" at bounding box center [109, 16] width 4 height 4
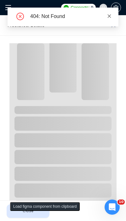
click at [110, 18] on icon "close" at bounding box center [109, 16] width 4 height 4
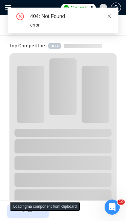
scroll to position [439, 0]
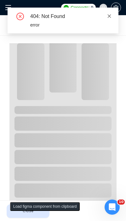
click at [110, 16] on icon "close" at bounding box center [109, 16] width 4 height 4
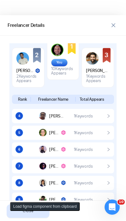
scroll to position [0, 0]
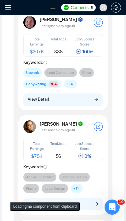
scroll to position [189, 0]
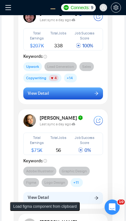
click at [77, 91] on button "View Detail" at bounding box center [63, 93] width 80 height 12
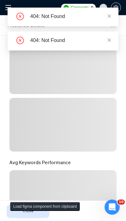
scroll to position [151, 0]
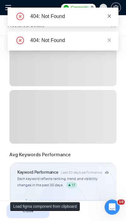
click at [109, 15] on icon "close" at bounding box center [109, 16] width 4 height 4
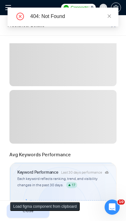
click at [109, 15] on icon "close" at bounding box center [109, 16] width 4 height 4
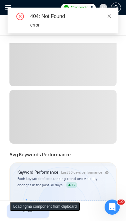
click at [109, 17] on icon "close" at bounding box center [109, 15] width 3 height 3
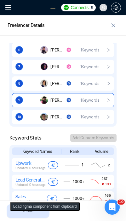
scroll to position [463, 0]
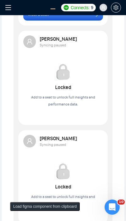
scroll to position [265, 0]
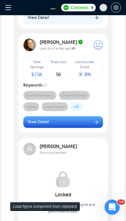
click at [95, 123] on icon "arrow-right" at bounding box center [96, 122] width 4 height 4
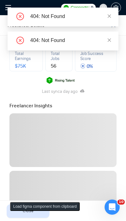
scroll to position [227, 0]
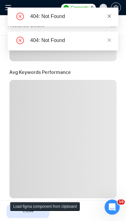
click at [111, 15] on icon "close" at bounding box center [109, 16] width 4 height 4
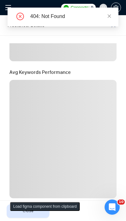
click at [111, 15] on icon "close" at bounding box center [109, 16] width 4 height 4
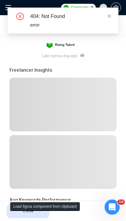
scroll to position [341, 0]
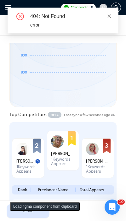
click at [110, 15] on icon "close" at bounding box center [109, 15] width 3 height 3
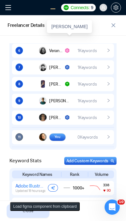
scroll to position [682, 0]
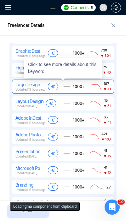
click at [33, 87] on div "Logo Design" at bounding box center [30, 84] width 30 height 6
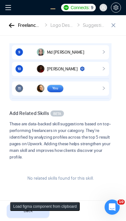
scroll to position [332, 0]
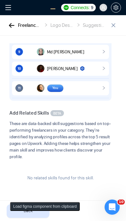
click at [13, 30] on div "Freelancer Details Logo Design Suggestion to increase ranking" at bounding box center [63, 25] width 126 height 21
click at [12, 26] on icon "button" at bounding box center [12, 25] width 6 height 5
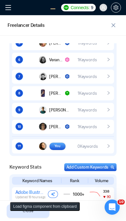
scroll to position [0, 0]
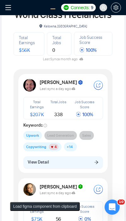
scroll to position [227, 0]
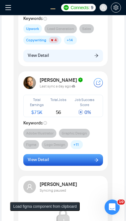
click at [59, 158] on button "View Detail" at bounding box center [63, 160] width 80 height 12
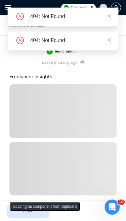
scroll to position [265, 0]
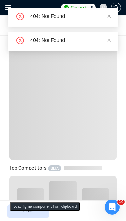
click at [109, 17] on icon "close" at bounding box center [109, 15] width 3 height 3
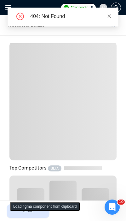
click at [109, 16] on icon "close" at bounding box center [109, 15] width 3 height 3
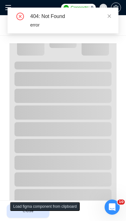
scroll to position [341, 0]
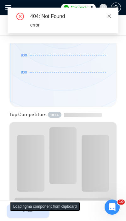
click at [110, 16] on icon "close" at bounding box center [109, 16] width 4 height 4
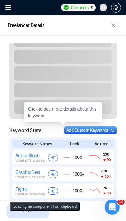
scroll to position [530, 0]
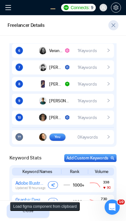
click at [109, 24] on button "button" at bounding box center [114, 25] width 10 height 10
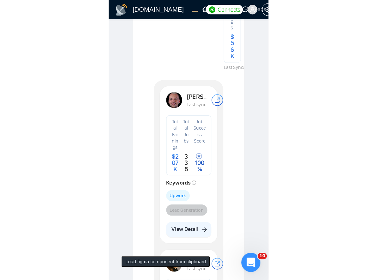
scroll to position [0, 0]
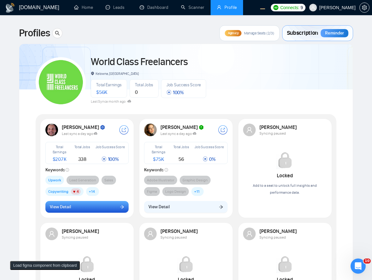
click at [102, 202] on button "View Detail" at bounding box center [87, 207] width 84 height 12
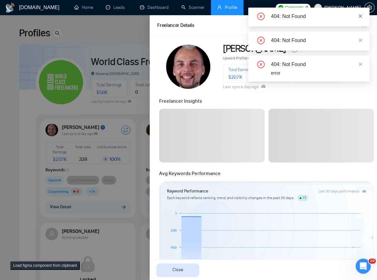
click at [126, 17] on icon "close" at bounding box center [360, 16] width 4 height 4
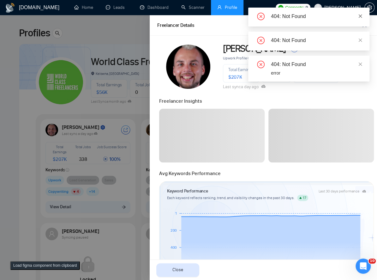
click at [126, 16] on icon "close" at bounding box center [360, 16] width 4 height 4
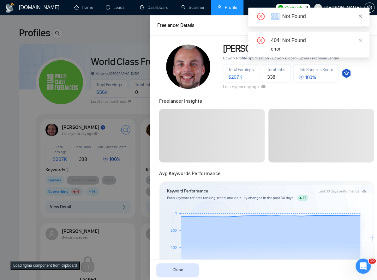
click at [126, 15] on icon "close" at bounding box center [360, 16] width 4 height 4
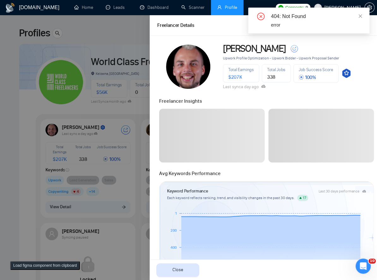
click at [126, 15] on icon "close" at bounding box center [360, 16] width 4 height 4
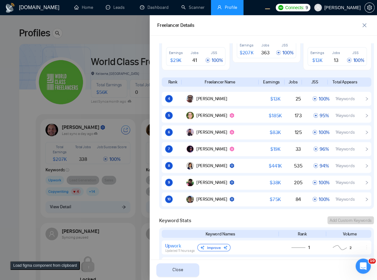
scroll to position [241, 0]
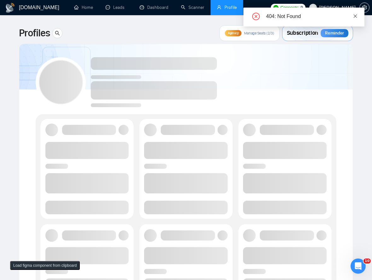
click at [355, 14] on icon "close" at bounding box center [355, 16] width 4 height 4
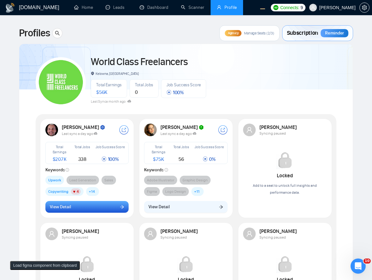
click at [98, 205] on button "View Detail" at bounding box center [87, 207] width 84 height 12
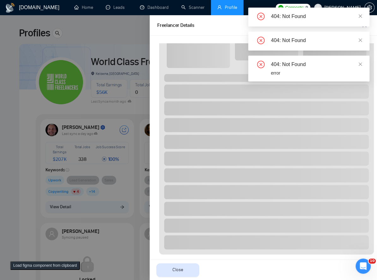
scroll to position [241, 0]
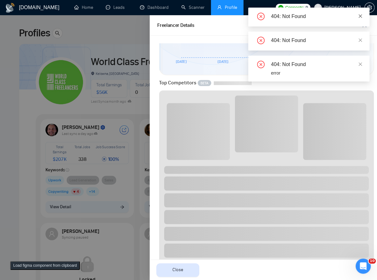
click at [361, 14] on icon "close" at bounding box center [360, 15] width 3 height 3
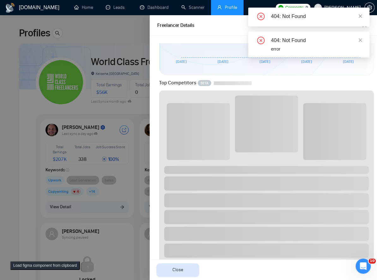
click at [361, 14] on icon "close" at bounding box center [360, 15] width 3 height 3
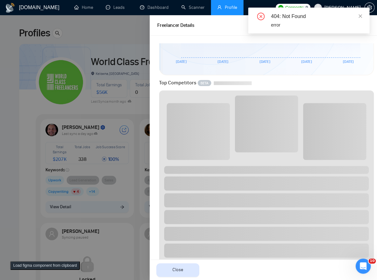
click at [361, 14] on icon "close" at bounding box center [360, 15] width 3 height 3
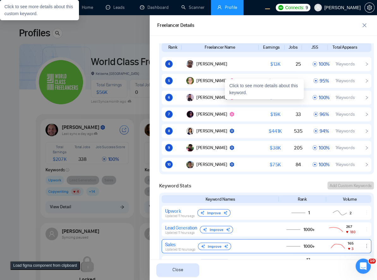
scroll to position [516, 0]
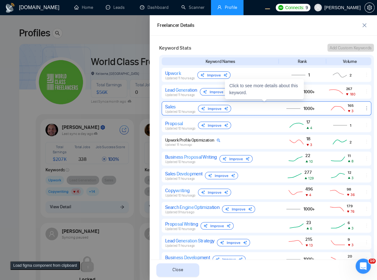
click at [187, 105] on div "Sales" at bounding box center [180, 106] width 30 height 6
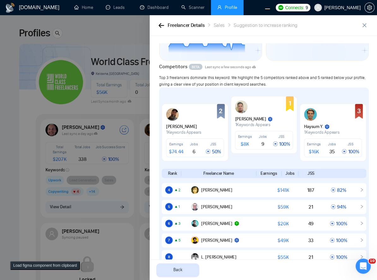
scroll to position [124, 0]
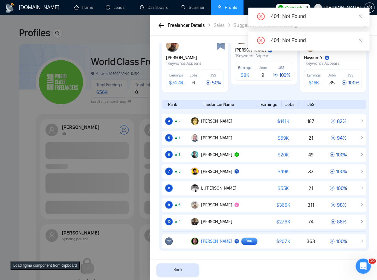
click at [129, 145] on div at bounding box center [188, 147] width 377 height 264
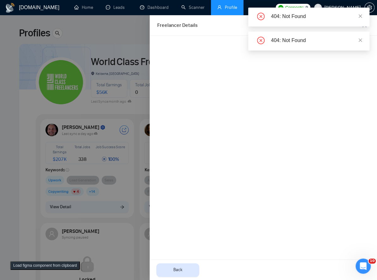
scroll to position [0, 0]
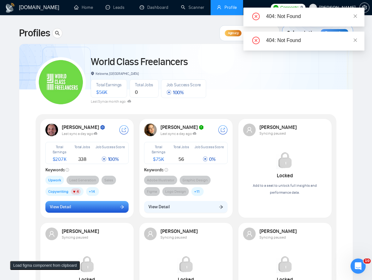
click at [110, 211] on button "View Detail" at bounding box center [87, 207] width 84 height 12
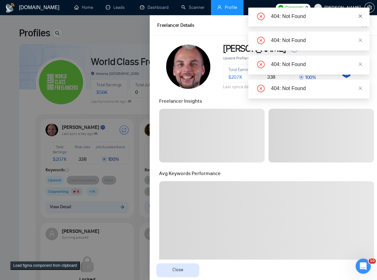
click at [360, 16] on icon "close" at bounding box center [360, 15] width 3 height 3
click at [361, 16] on icon "close" at bounding box center [360, 16] width 4 height 4
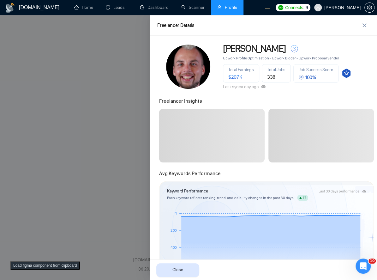
click at [62, 138] on div at bounding box center [188, 147] width 377 height 264
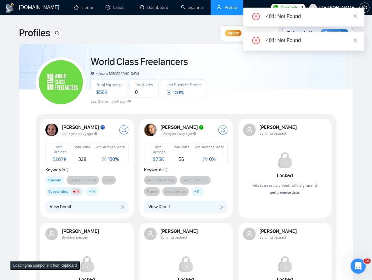
click at [104, 206] on button "View Detail" at bounding box center [87, 207] width 84 height 12
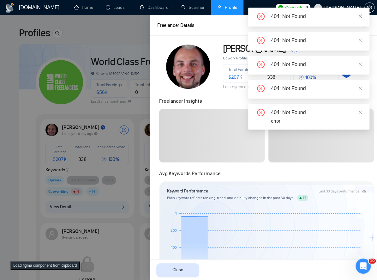
click at [359, 19] on link at bounding box center [360, 16] width 4 height 7
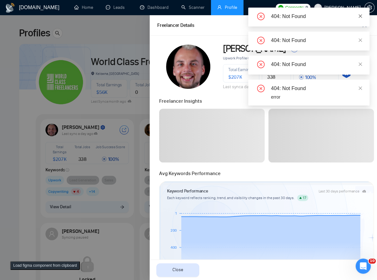
click at [359, 18] on icon "close" at bounding box center [360, 16] width 4 height 4
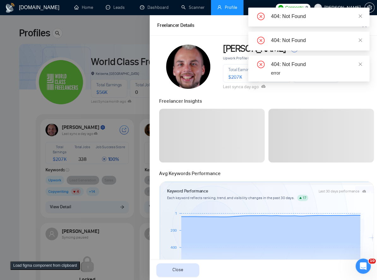
click at [358, 17] on icon "close" at bounding box center [360, 16] width 4 height 4
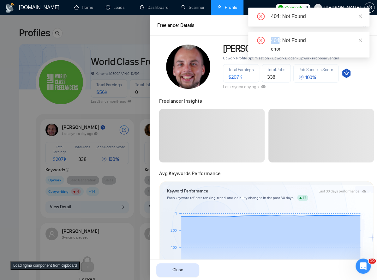
click at [358, 17] on icon "close" at bounding box center [360, 16] width 4 height 4
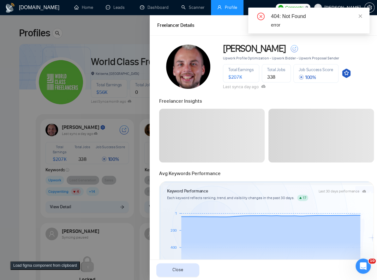
click at [358, 17] on icon "close" at bounding box center [360, 16] width 4 height 4
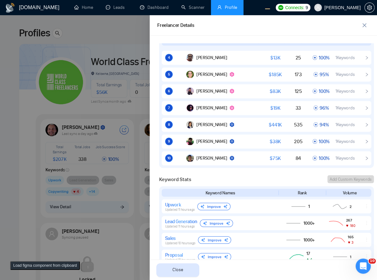
scroll to position [482, 0]
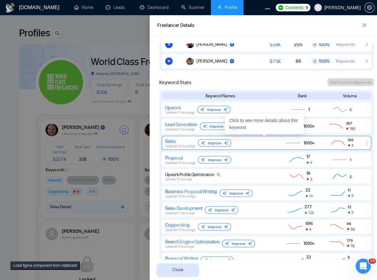
click at [181, 142] on div "Sales" at bounding box center [180, 141] width 30 height 6
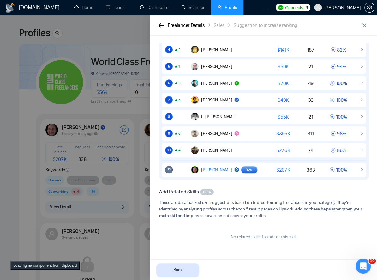
scroll to position [195, 0]
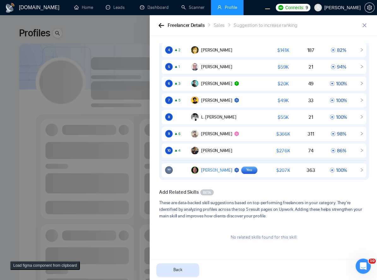
drag, startPoint x: 84, startPoint y: 145, endPoint x: 104, endPoint y: 168, distance: 30.5
click at [84, 144] on div at bounding box center [188, 147] width 377 height 264
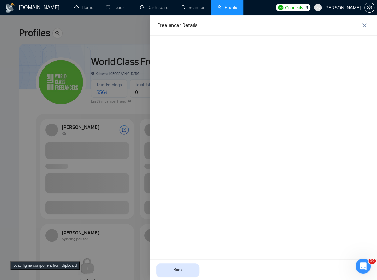
scroll to position [0, 0]
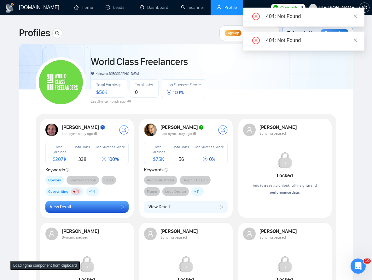
click at [104, 209] on button "View Detail" at bounding box center [87, 207] width 84 height 12
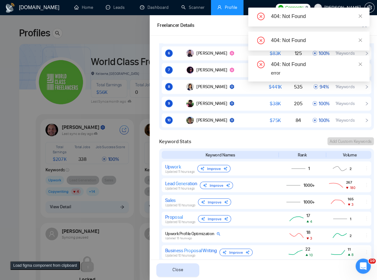
scroll to position [379, 0]
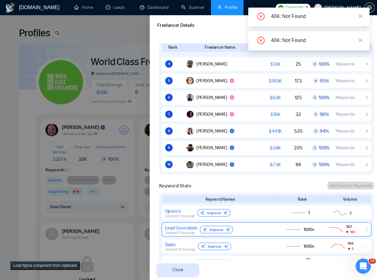
click at [183, 227] on div "Lead Generation" at bounding box center [181, 227] width 32 height 6
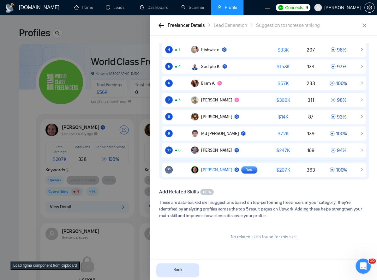
scroll to position [195, 0]
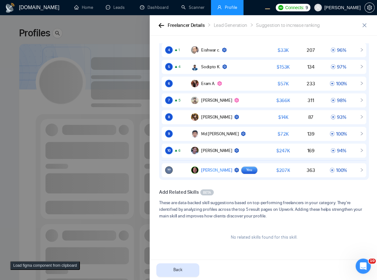
click at [93, 194] on div at bounding box center [188, 147] width 377 height 264
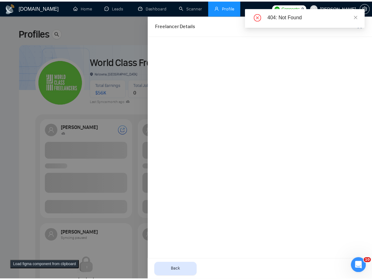
scroll to position [0, 0]
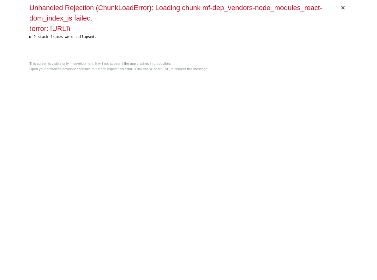
click at [151, 40] on button "▶ 9 stack frames were collapsed." at bounding box center [188, 36] width 318 height 5
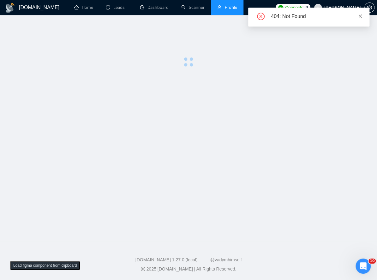
click at [359, 13] on link at bounding box center [360, 16] width 4 height 7
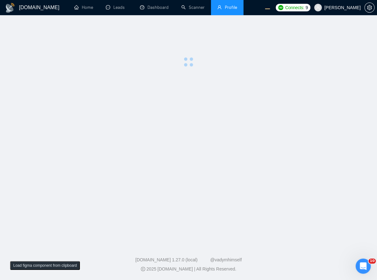
click at [281, 135] on main at bounding box center [188, 128] width 357 height 206
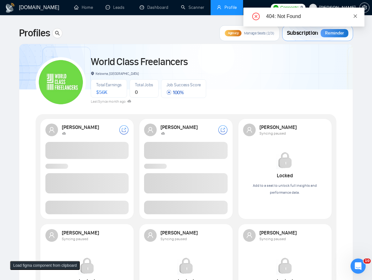
click at [357, 15] on icon "close" at bounding box center [355, 15] width 3 height 3
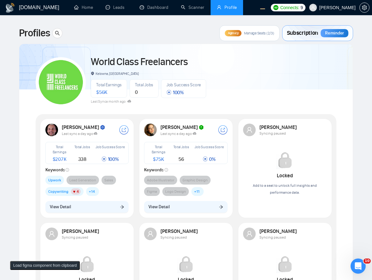
click at [86, 211] on button "View Detail" at bounding box center [87, 207] width 84 height 12
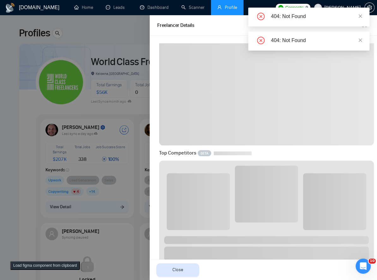
scroll to position [241, 0]
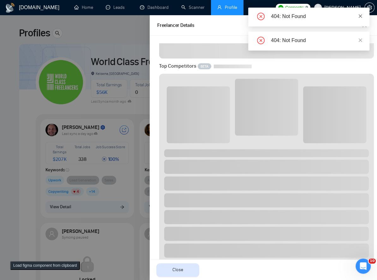
click at [360, 19] on link at bounding box center [360, 16] width 4 height 7
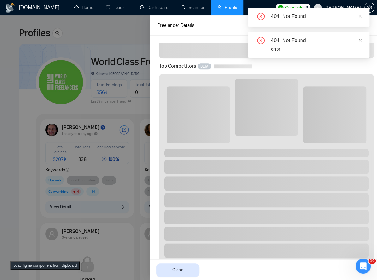
click at [360, 17] on icon "close" at bounding box center [360, 16] width 4 height 4
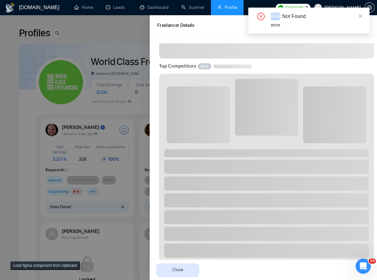
click at [360, 17] on div "404: Not Found 404: Not Found error" at bounding box center [308, 21] width 121 height 26
click at [360, 17] on icon "close" at bounding box center [360, 16] width 4 height 4
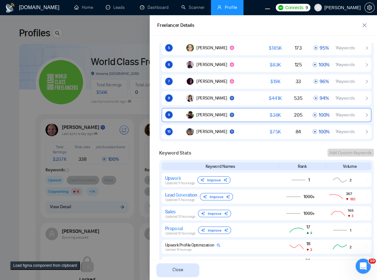
scroll to position [413, 0]
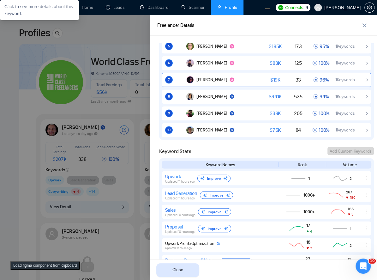
click at [190, 196] on span "Updated 11 hours ago" at bounding box center [180, 198] width 30 height 4
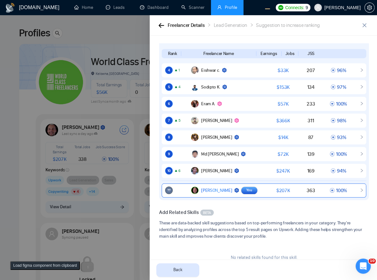
scroll to position [194, 0]
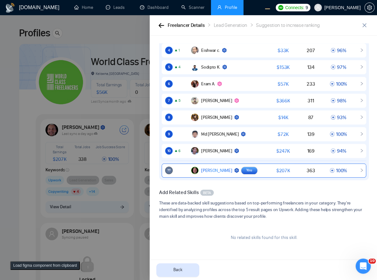
click at [202, 175] on div "?? [PERSON_NAME] You $ 207K 363 100 %" at bounding box center [264, 170] width 205 height 14
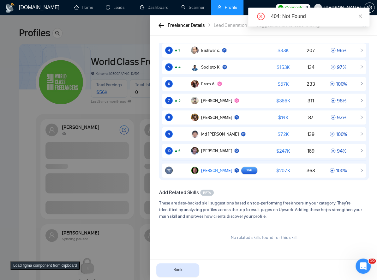
click at [102, 128] on div at bounding box center [188, 147] width 377 height 264
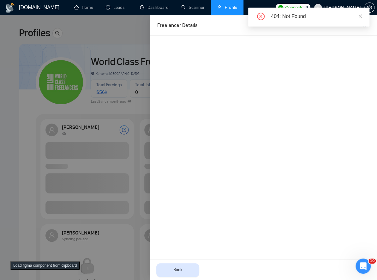
scroll to position [0, 0]
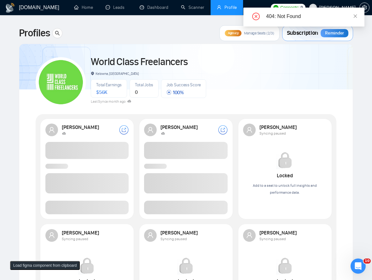
click at [96, 209] on span at bounding box center [87, 207] width 84 height 14
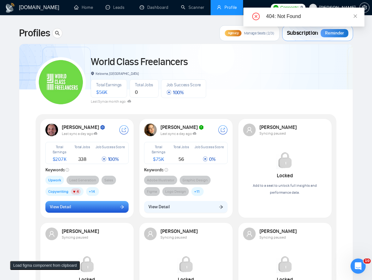
click at [121, 206] on icon "arrow-right" at bounding box center [123, 206] width 4 height 3
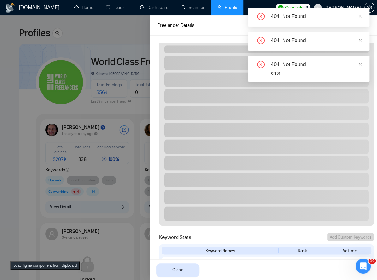
scroll to position [567, 0]
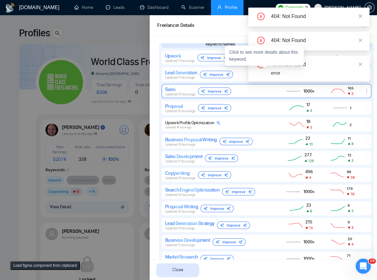
click at [170, 94] on span "Updated 10 hours ago" at bounding box center [180, 94] width 30 height 4
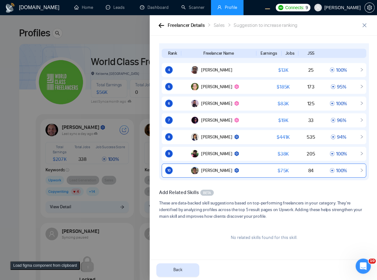
scroll to position [46, 0]
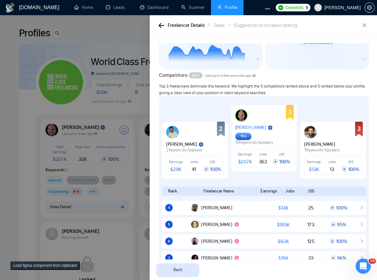
click at [162, 24] on icon "button" at bounding box center [161, 25] width 6 height 5
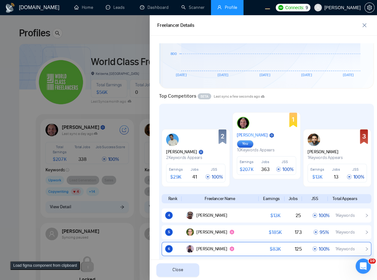
scroll to position [297, 0]
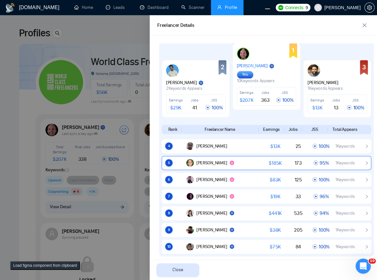
click at [204, 164] on span "[PERSON_NAME]" at bounding box center [211, 162] width 31 height 5
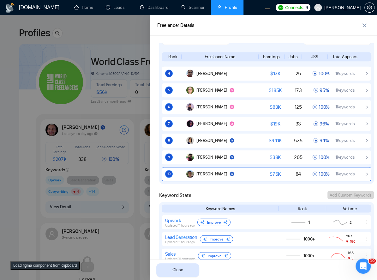
scroll to position [400, 0]
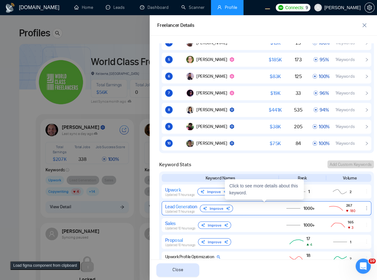
click at [180, 207] on div "Lead Generation" at bounding box center [181, 206] width 32 height 6
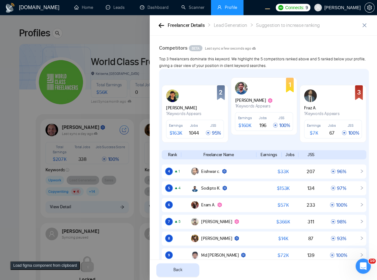
scroll to position [22, 0]
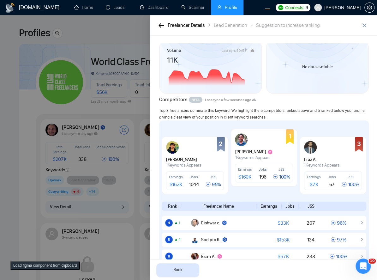
click at [168, 22] on div "Freelancer Details" at bounding box center [186, 25] width 37 height 8
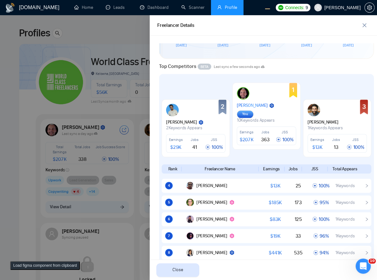
scroll to position [241, 0]
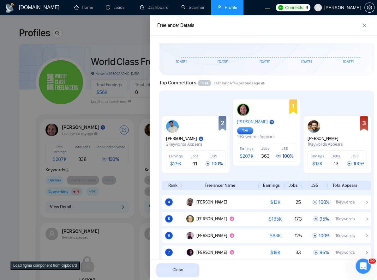
click at [110, 107] on div at bounding box center [188, 147] width 377 height 264
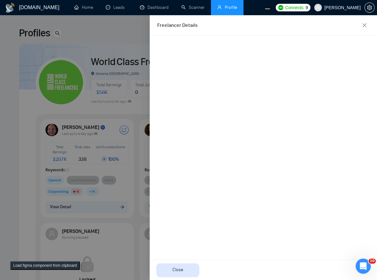
scroll to position [0, 0]
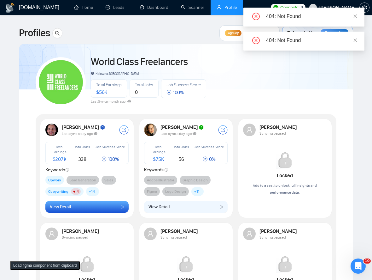
click at [121, 204] on button "View Detail" at bounding box center [87, 207] width 84 height 12
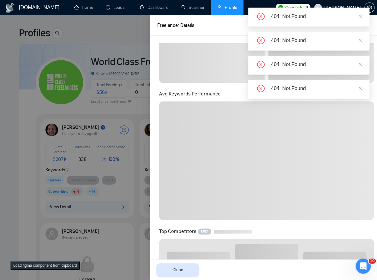
scroll to position [172, 0]
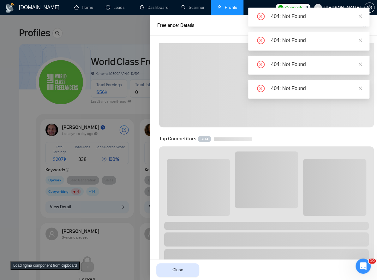
click at [362, 16] on div "404: Not Found" at bounding box center [308, 17] width 121 height 19
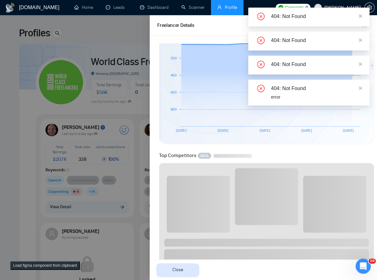
click at [362, 16] on div "404: Not Found" at bounding box center [308, 17] width 121 height 19
click at [359, 16] on icon "close" at bounding box center [360, 15] width 3 height 3
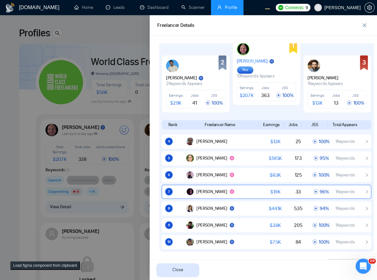
scroll to position [310, 0]
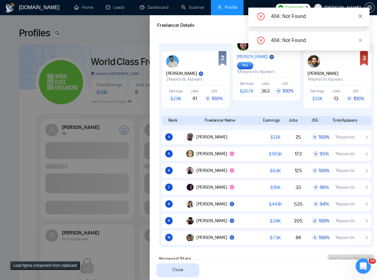
click at [361, 17] on icon "close" at bounding box center [360, 15] width 3 height 3
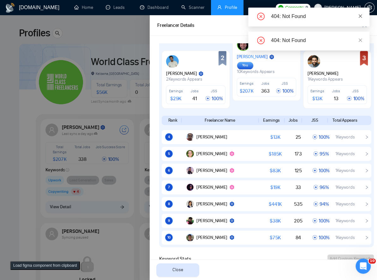
click at [361, 17] on icon "close" at bounding box center [360, 15] width 3 height 3
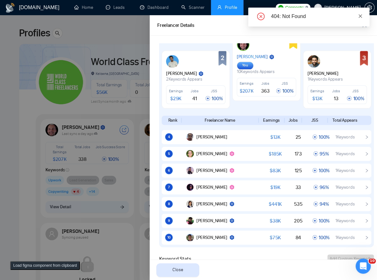
click at [361, 17] on icon "close" at bounding box center [360, 16] width 4 height 4
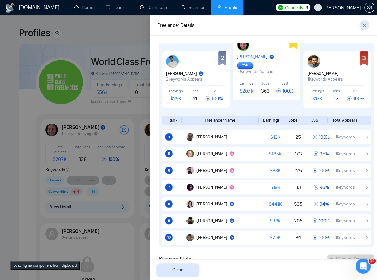
click at [363, 26] on icon "close" at bounding box center [364, 25] width 4 height 4
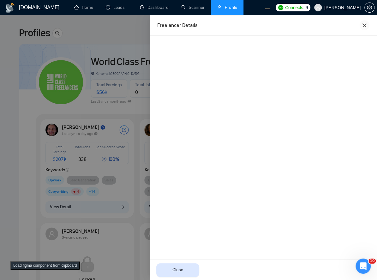
scroll to position [0, 0]
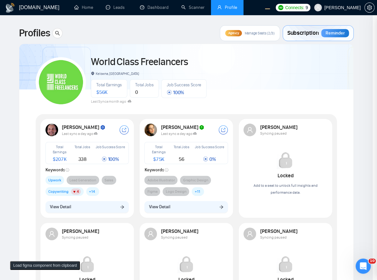
click at [85, 197] on div at bounding box center [188, 147] width 377 height 264
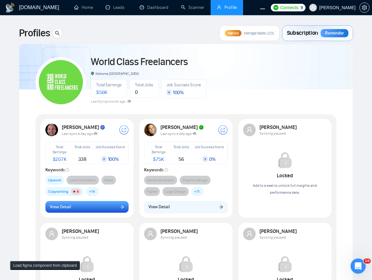
click at [84, 202] on button "View Detail" at bounding box center [87, 207] width 84 height 12
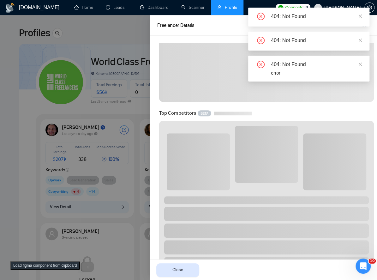
scroll to position [206, 0]
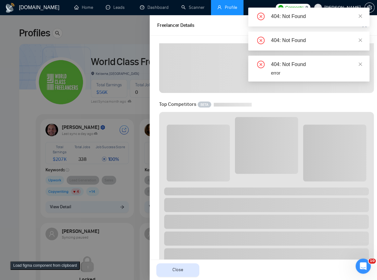
click at [363, 16] on div "404: Not Found" at bounding box center [308, 17] width 121 height 19
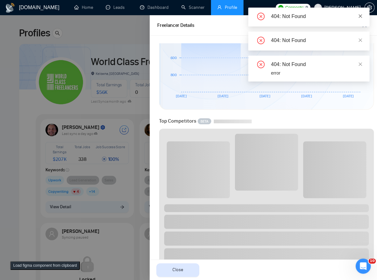
click at [359, 17] on icon "close" at bounding box center [360, 16] width 4 height 4
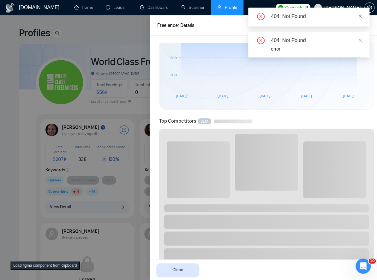
click at [359, 17] on icon "close" at bounding box center [360, 16] width 4 height 4
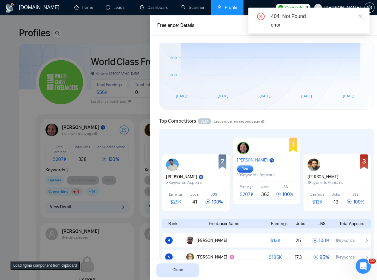
scroll to position [310, 0]
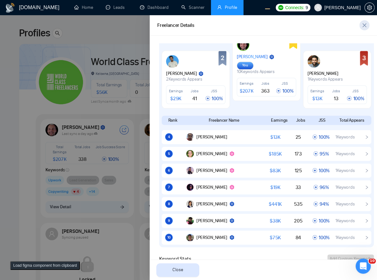
click at [361, 24] on span "close" at bounding box center [363, 25] width 9 height 5
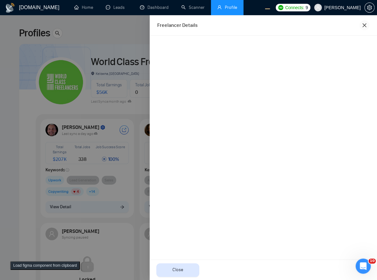
scroll to position [0, 0]
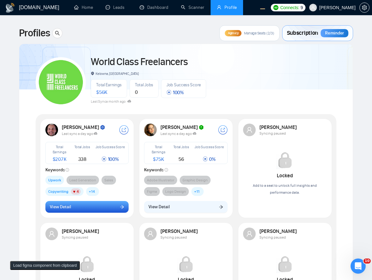
click at [98, 208] on button "View Detail" at bounding box center [87, 207] width 84 height 12
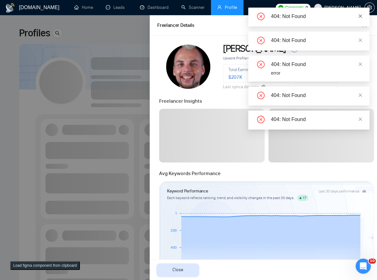
click at [361, 13] on link at bounding box center [360, 16] width 4 height 7
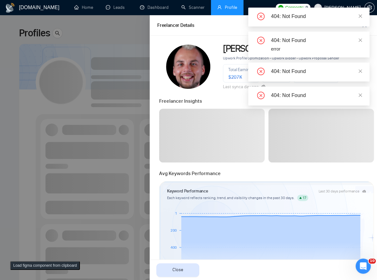
click at [94, 142] on div at bounding box center [188, 147] width 377 height 264
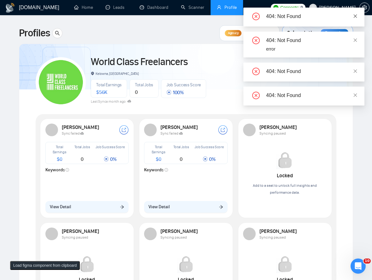
click at [355, 14] on icon "close" at bounding box center [355, 16] width 4 height 4
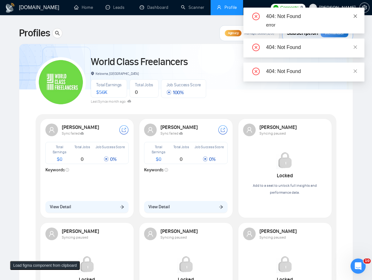
click at [355, 15] on icon "close" at bounding box center [355, 16] width 4 height 4
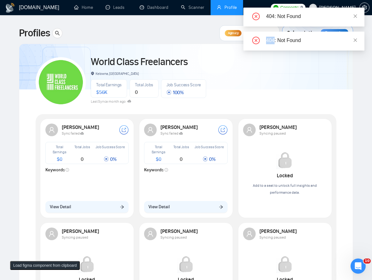
click at [355, 15] on icon "close" at bounding box center [355, 16] width 4 height 4
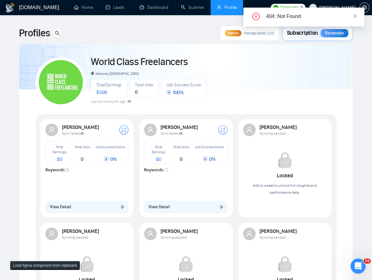
click at [355, 15] on icon "close" at bounding box center [355, 16] width 4 height 4
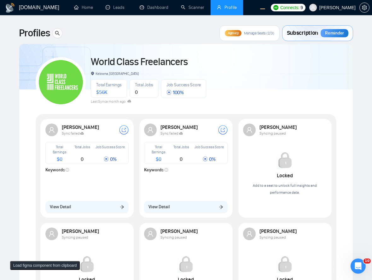
click at [117, 213] on div "[PERSON_NAME] failed Total Earnings $ 0 Total Jobs 0 Job Success Score 0 % Keyw…" at bounding box center [87, 168] width 91 height 97
click at [118, 210] on button "View Detail" at bounding box center [87, 207] width 84 height 12
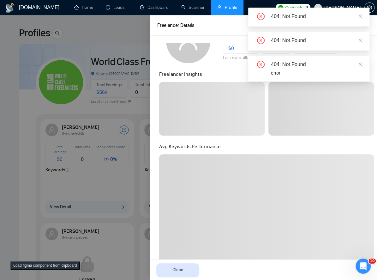
scroll to position [69, 0]
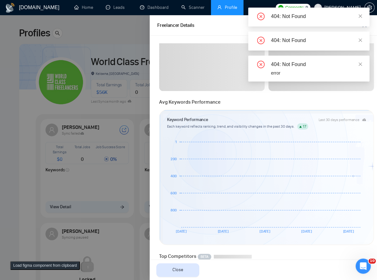
click at [364, 13] on div "404: Not Found" at bounding box center [308, 17] width 121 height 19
click at [359, 17] on icon "close" at bounding box center [360, 16] width 4 height 4
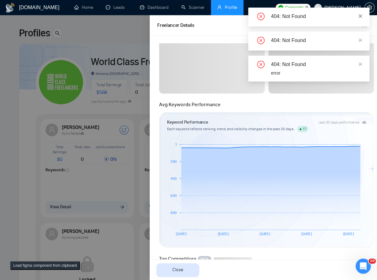
click at [359, 17] on icon "close" at bounding box center [360, 16] width 4 height 4
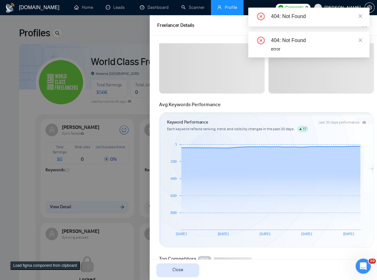
click at [362, 15] on icon "close" at bounding box center [360, 16] width 4 height 4
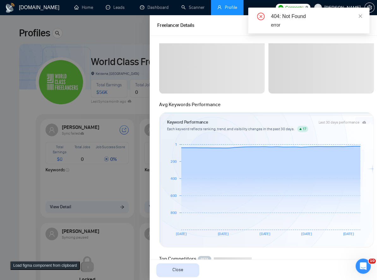
click at [362, 15] on icon "close" at bounding box center [360, 16] width 4 height 4
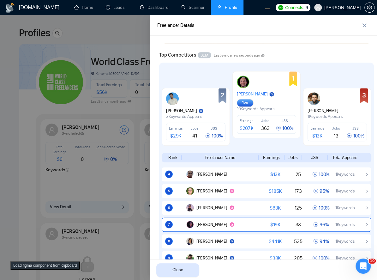
scroll to position [310, 0]
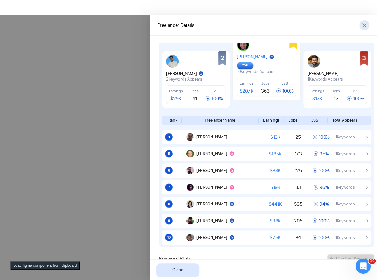
click at [362, 25] on icon "close" at bounding box center [364, 25] width 5 height 5
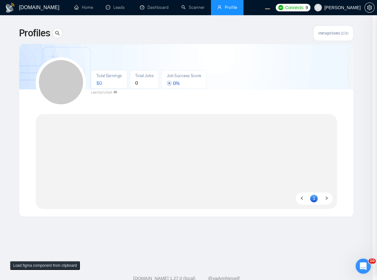
scroll to position [0, 0]
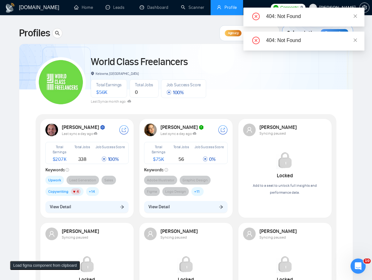
click at [92, 209] on button "View Detail" at bounding box center [87, 207] width 84 height 12
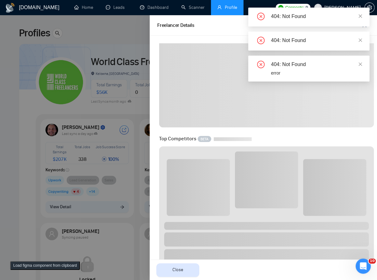
scroll to position [310, 0]
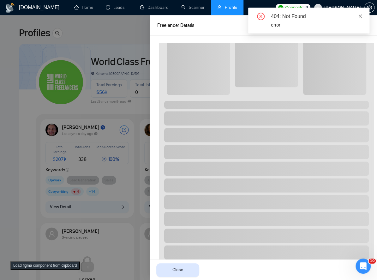
click at [361, 16] on icon "close" at bounding box center [360, 16] width 4 height 4
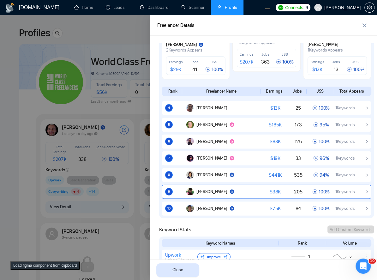
scroll to position [379, 0]
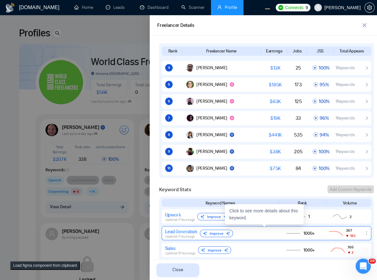
click at [247, 228] on div "Lead Generation Updated 11 hours ago Improve" at bounding box center [219, 233] width 109 height 10
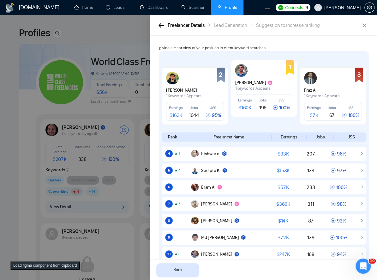
scroll to position [95, 0]
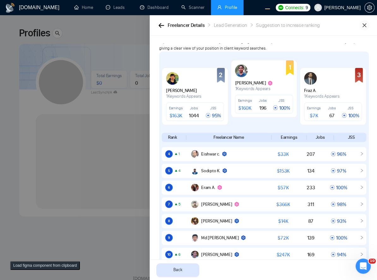
click at [362, 26] on icon "close" at bounding box center [364, 25] width 5 height 5
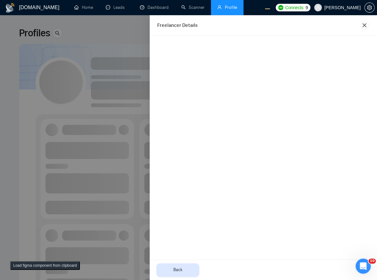
scroll to position [0, 0]
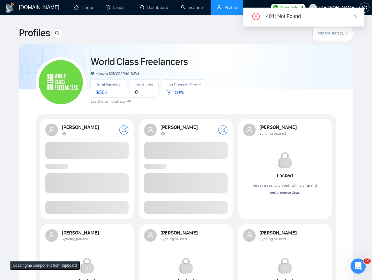
click at [101, 209] on span at bounding box center [87, 207] width 84 height 14
click at [104, 207] on span at bounding box center [87, 207] width 84 height 14
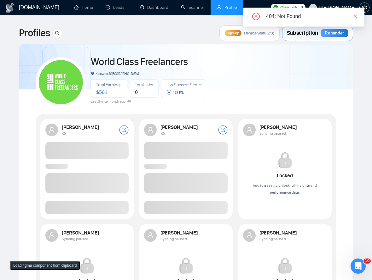
click at [104, 207] on span at bounding box center [87, 207] width 84 height 14
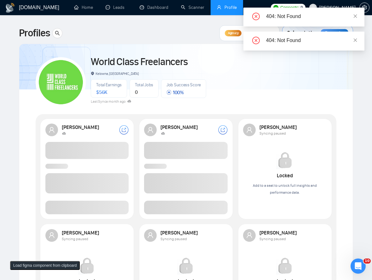
click at [104, 207] on span at bounding box center [87, 207] width 84 height 14
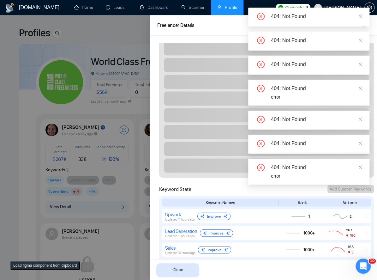
scroll to position [551, 0]
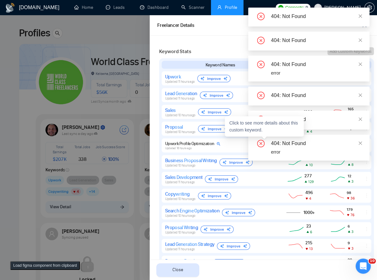
click at [179, 159] on div "Business Proposal Writing" at bounding box center [191, 160] width 52 height 6
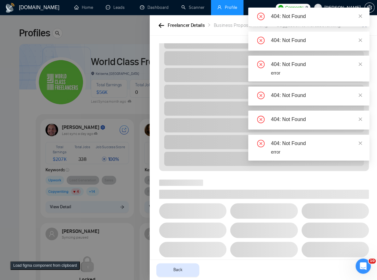
scroll to position [222, 0]
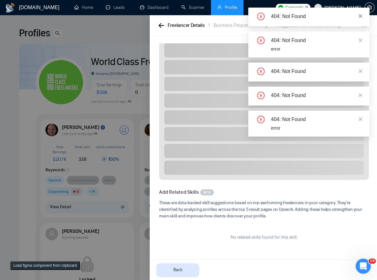
click at [361, 16] on icon "close" at bounding box center [360, 16] width 4 height 4
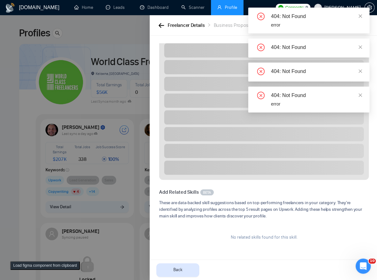
click at [361, 16] on icon "close" at bounding box center [360, 16] width 4 height 4
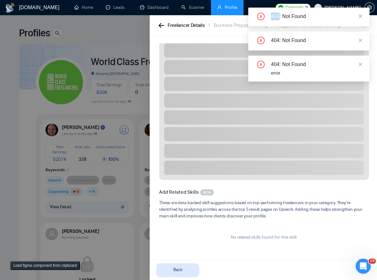
click at [361, 16] on div "404: Not Found error 404: Not Found 404: Not Found 404: Not Found error" at bounding box center [308, 45] width 121 height 74
click at [361, 16] on icon "close" at bounding box center [360, 16] width 4 height 4
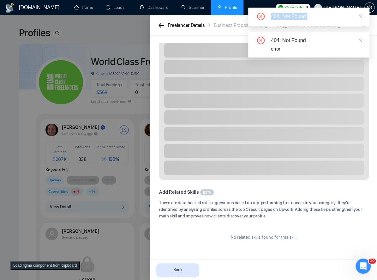
click at [361, 16] on icon "close" at bounding box center [360, 16] width 4 height 4
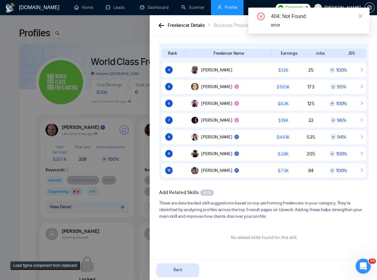
click at [361, 16] on icon "close" at bounding box center [360, 16] width 4 height 4
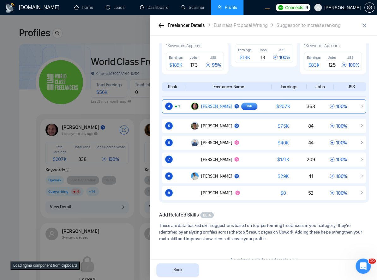
scroll to position [133, 0]
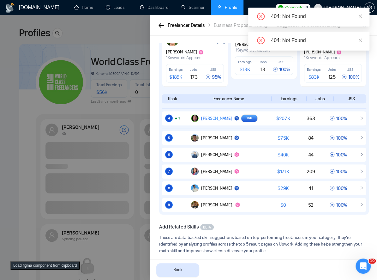
click at [363, 17] on div "404: Not Found" at bounding box center [308, 17] width 121 height 19
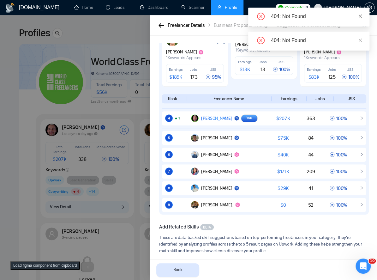
click at [361, 18] on link at bounding box center [360, 16] width 4 height 7
click at [361, 18] on icon "close" at bounding box center [360, 16] width 4 height 4
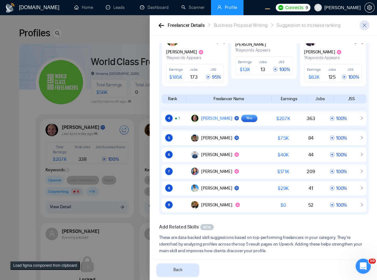
click at [361, 25] on span "close" at bounding box center [363, 25] width 9 height 5
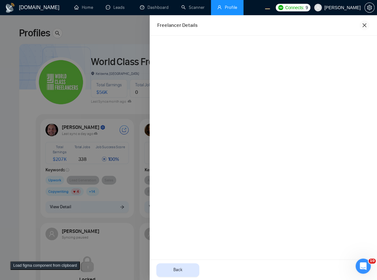
scroll to position [0, 0]
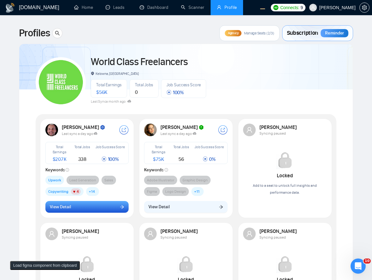
click at [87, 210] on button "View Detail" at bounding box center [87, 207] width 84 height 12
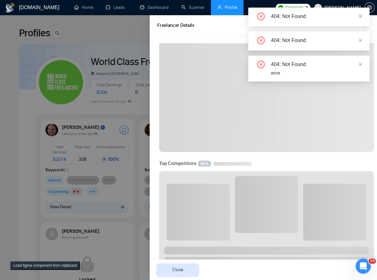
scroll to position [172, 0]
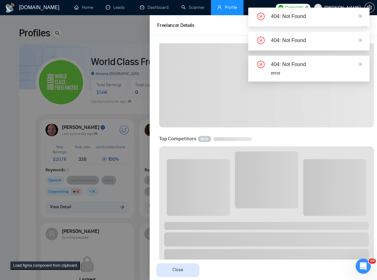
click at [362, 12] on div "404: Not Found" at bounding box center [308, 17] width 121 height 19
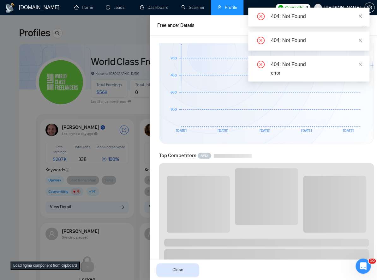
click at [359, 17] on icon "close" at bounding box center [360, 15] width 3 height 3
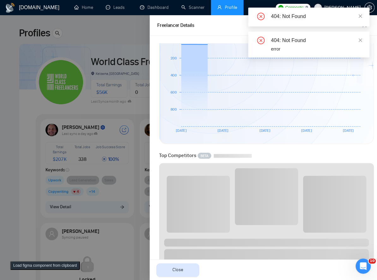
click at [362, 14] on div "404: Not Found 404: Not Found 404: Not Found error" at bounding box center [308, 33] width 121 height 50
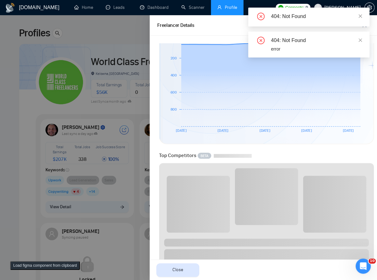
click at [362, 14] on div "404: Not Found" at bounding box center [308, 17] width 121 height 19
click at [361, 15] on icon "close" at bounding box center [360, 16] width 4 height 4
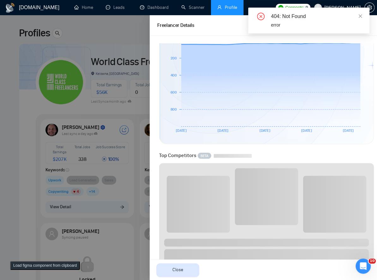
click at [361, 15] on icon "close" at bounding box center [360, 16] width 4 height 4
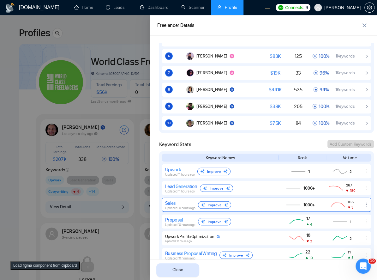
scroll to position [516, 0]
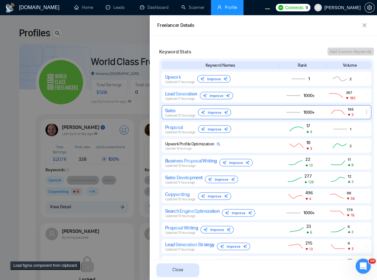
click at [180, 114] on span "Updated 10 hours ago" at bounding box center [180, 115] width 30 height 4
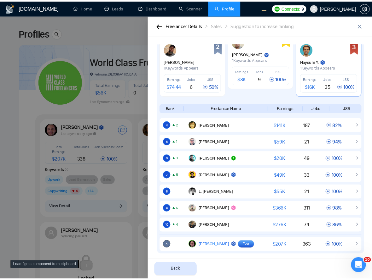
scroll to position [129, 0]
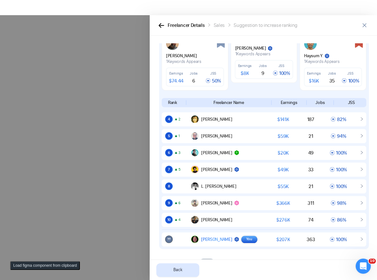
click at [38, 158] on div at bounding box center [188, 147] width 377 height 264
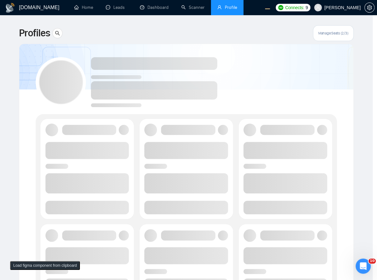
scroll to position [0, 0]
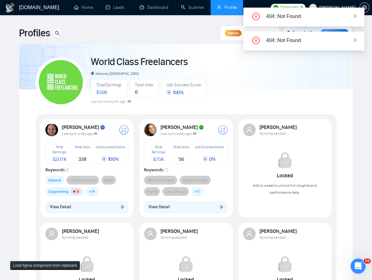
click at [109, 206] on button "View Detail" at bounding box center [87, 207] width 84 height 12
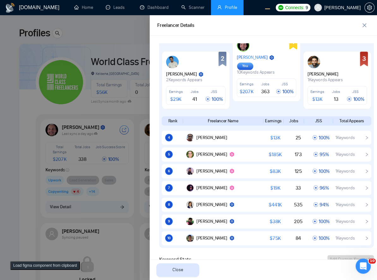
scroll to position [310, 0]
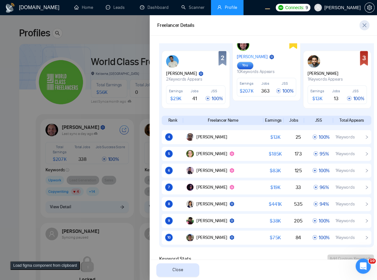
click at [360, 23] on span "close" at bounding box center [363, 25] width 9 height 5
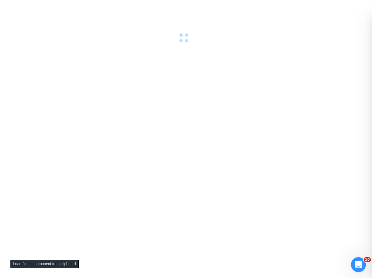
scroll to position [0, 0]
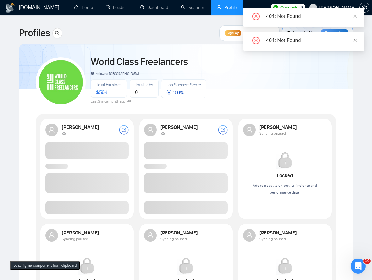
click at [86, 208] on span at bounding box center [87, 207] width 84 height 14
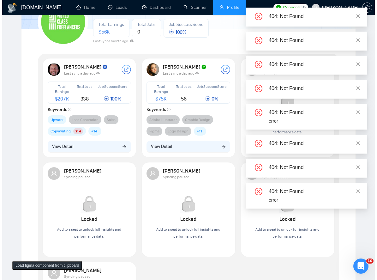
scroll to position [103, 0]
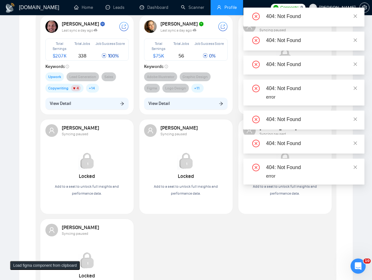
click at [102, 105] on button "View Detail" at bounding box center [87, 104] width 84 height 12
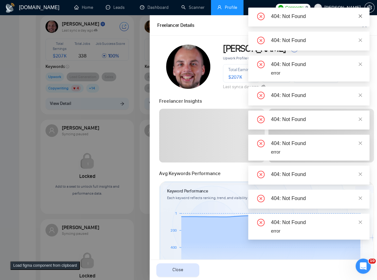
scroll to position [310, 0]
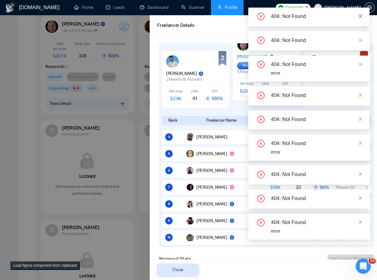
click at [358, 20] on div "404: Not Found" at bounding box center [308, 17] width 121 height 19
click at [361, 15] on icon "close" at bounding box center [360, 15] width 3 height 3
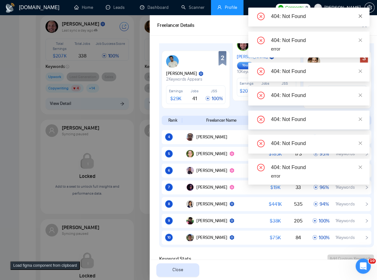
click at [359, 14] on icon "close" at bounding box center [360, 16] width 4 height 4
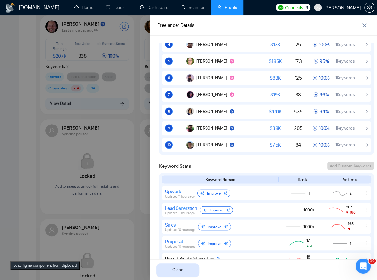
scroll to position [413, 0]
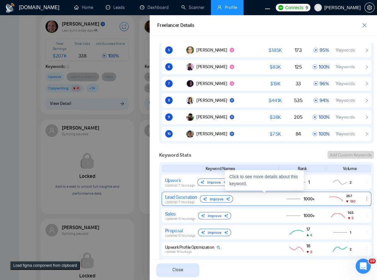
click at [264, 199] on div "Lead Generation Updated 11 hours ago Improve" at bounding box center [219, 198] width 109 height 10
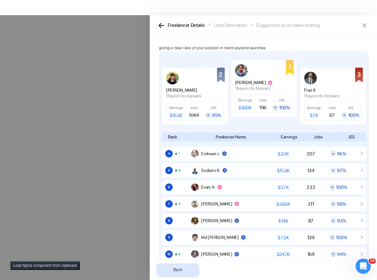
scroll to position [0, 0]
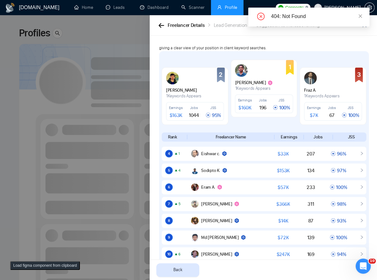
click at [103, 140] on div at bounding box center [188, 147] width 377 height 264
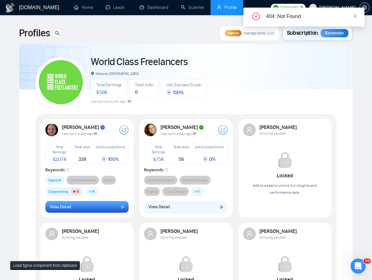
click at [104, 206] on button "View Detail" at bounding box center [87, 207] width 84 height 12
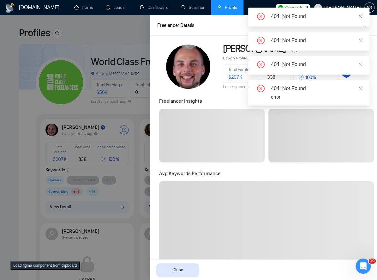
click at [360, 16] on icon "close" at bounding box center [360, 16] width 4 height 4
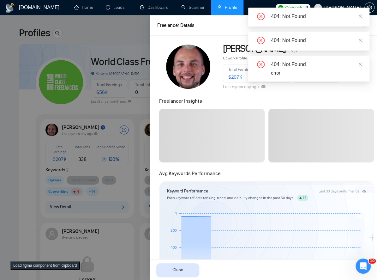
click at [360, 16] on icon "close" at bounding box center [360, 16] width 4 height 4
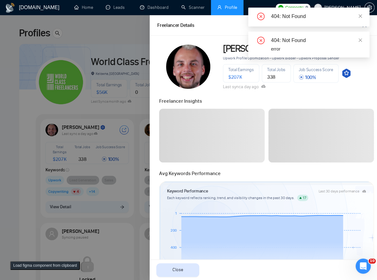
click at [360, 16] on icon "close" at bounding box center [360, 16] width 4 height 4
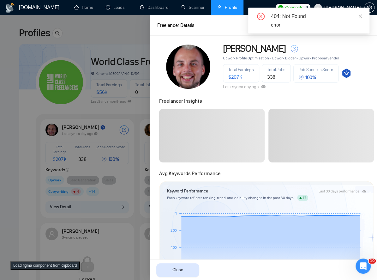
click at [360, 16] on icon "close" at bounding box center [360, 16] width 4 height 4
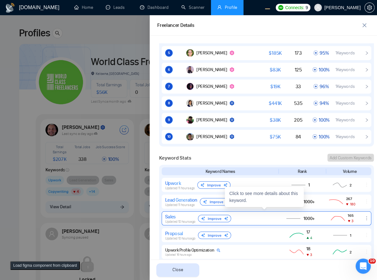
scroll to position [448, 0]
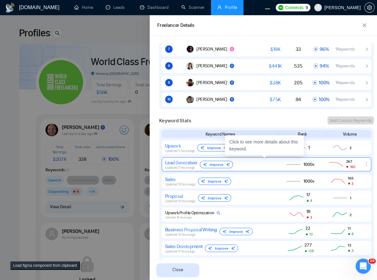
click at [193, 165] on span "Updated 11 hours ago" at bounding box center [180, 167] width 30 height 4
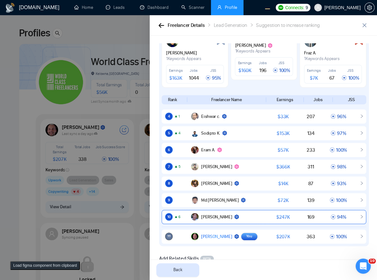
scroll to position [61, 0]
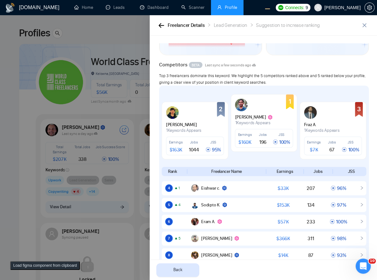
click at [78, 190] on div at bounding box center [188, 147] width 377 height 264
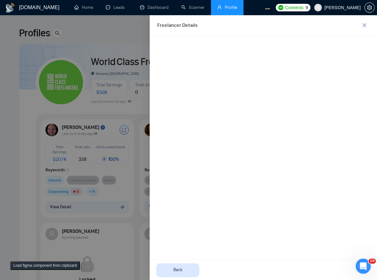
scroll to position [0, 0]
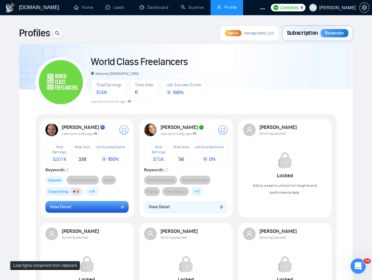
click at [97, 210] on button "View Detail" at bounding box center [87, 207] width 84 height 12
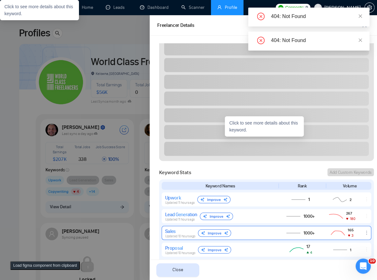
scroll to position [551, 0]
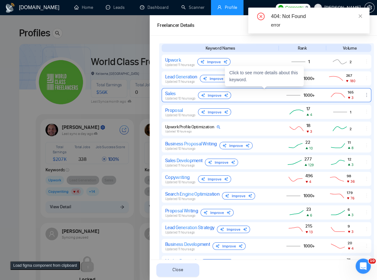
click at [264, 95] on div "Sales Updated 10 hours ago Improve" at bounding box center [219, 95] width 109 height 10
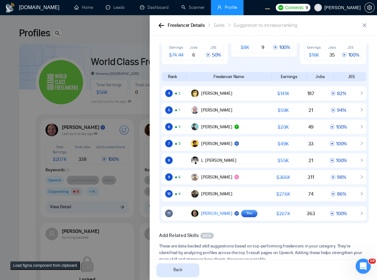
scroll to position [146, 0]
